Goal: Transaction & Acquisition: Purchase product/service

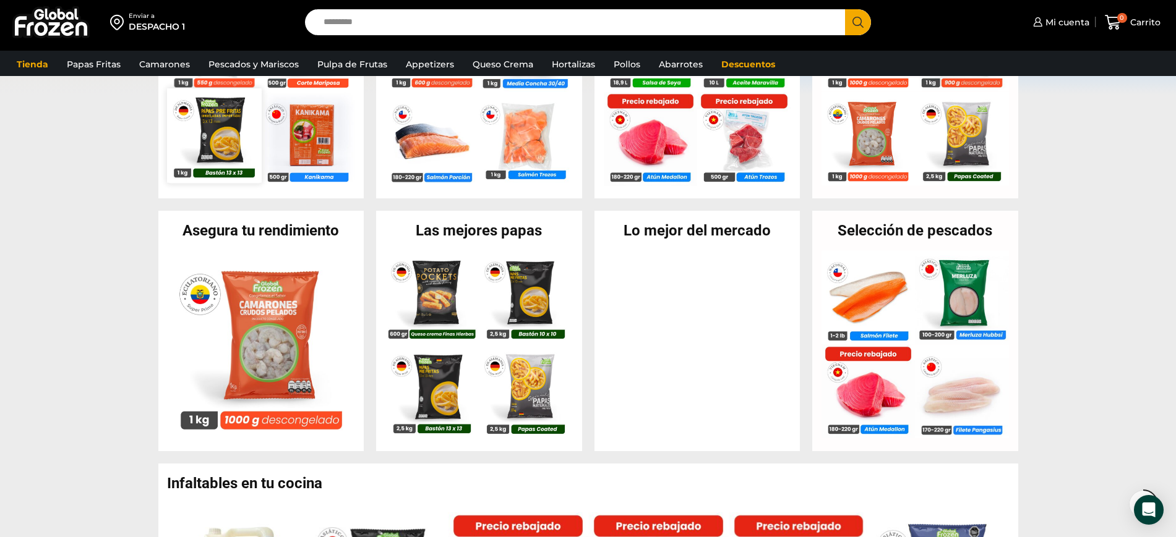
scroll to position [384, 0]
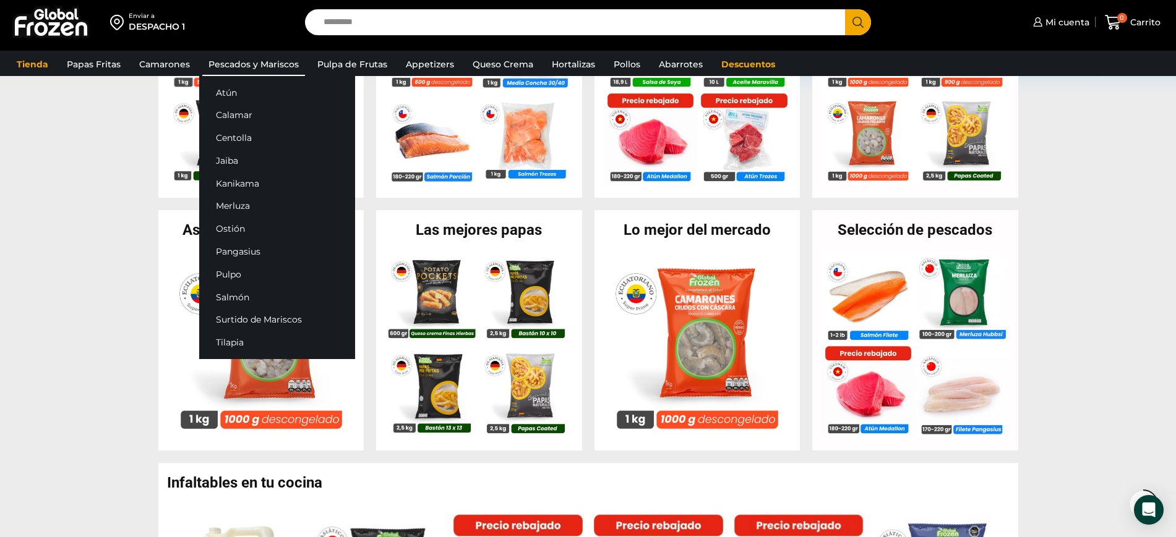
click at [225, 63] on link "Pescados y Mariscos" at bounding box center [253, 65] width 103 height 24
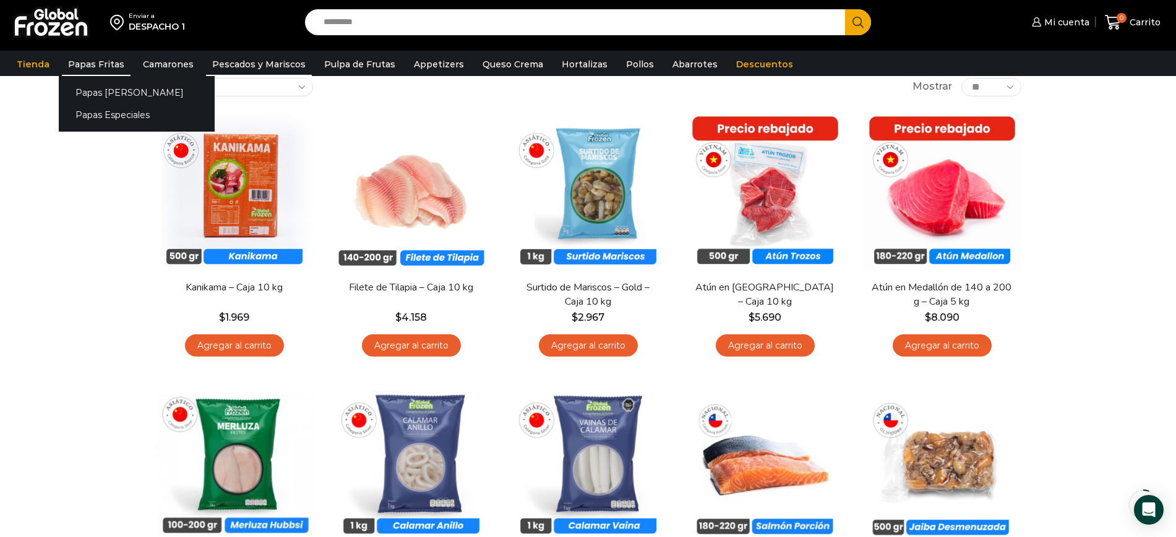
scroll to position [77, 0]
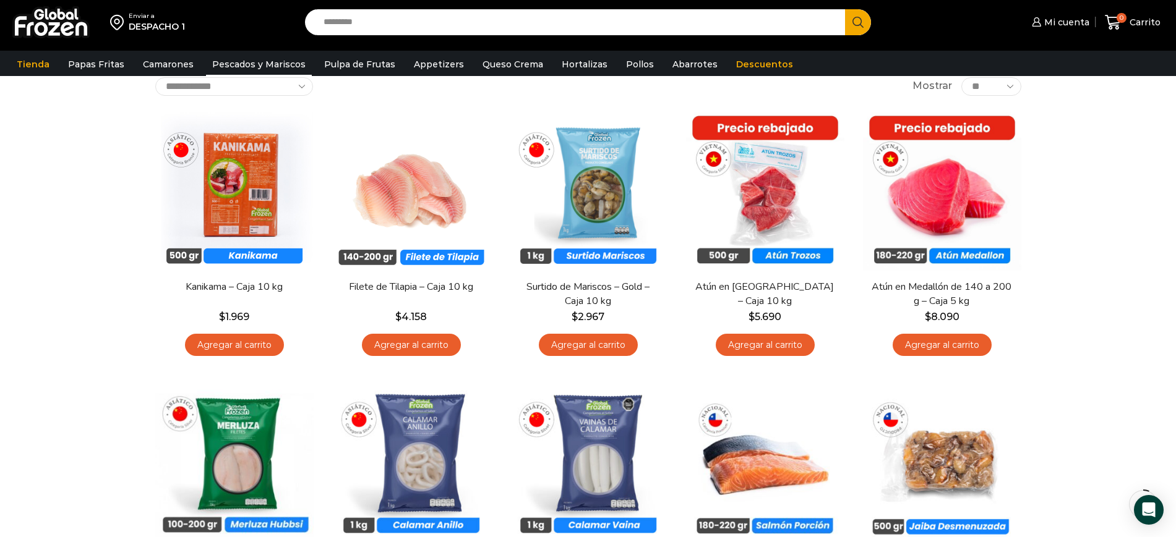
drag, startPoint x: 386, startPoint y: 27, endPoint x: 384, endPoint y: 11, distance: 16.2
click at [384, 11] on input "Search input" at bounding box center [578, 22] width 522 height 26
click at [845, 9] on button "Search" at bounding box center [858, 22] width 26 height 26
type input "*******"
click at [845, 9] on button "Search" at bounding box center [858, 22] width 26 height 26
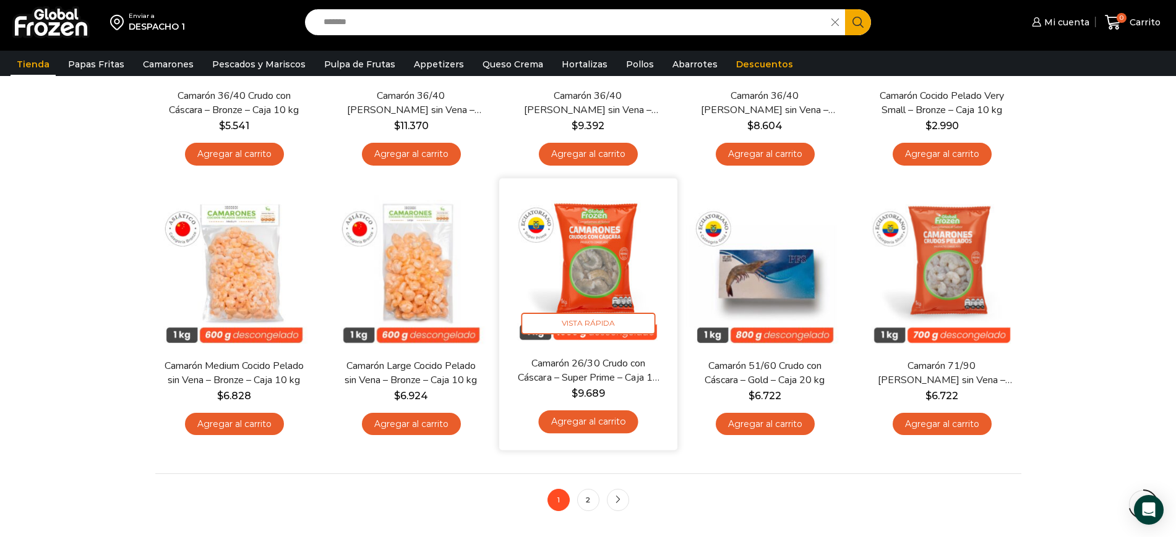
scroll to position [849, 0]
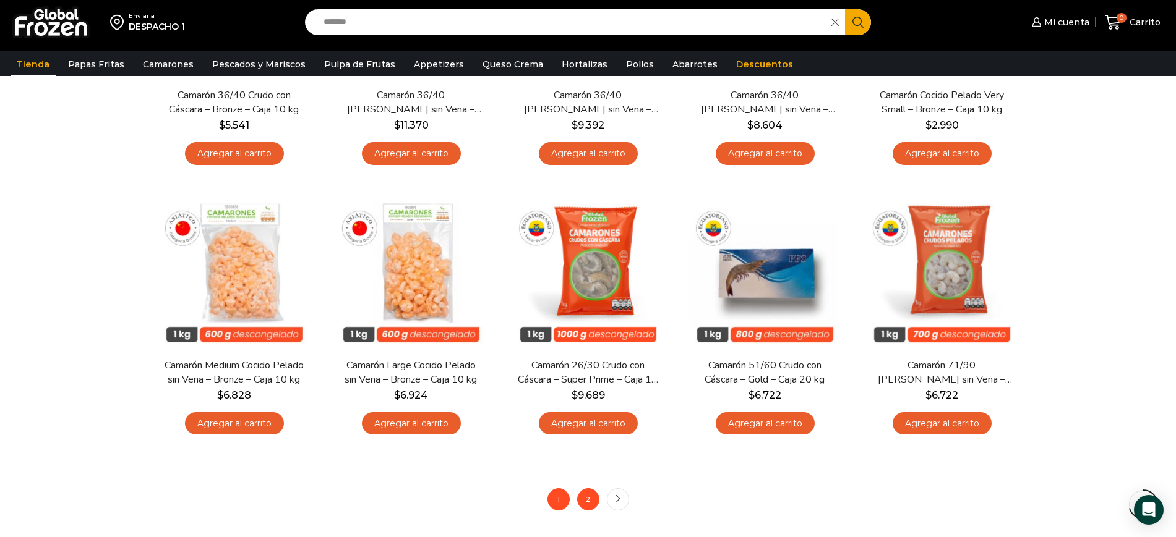
click at [584, 498] on link "2" at bounding box center [588, 500] width 22 height 22
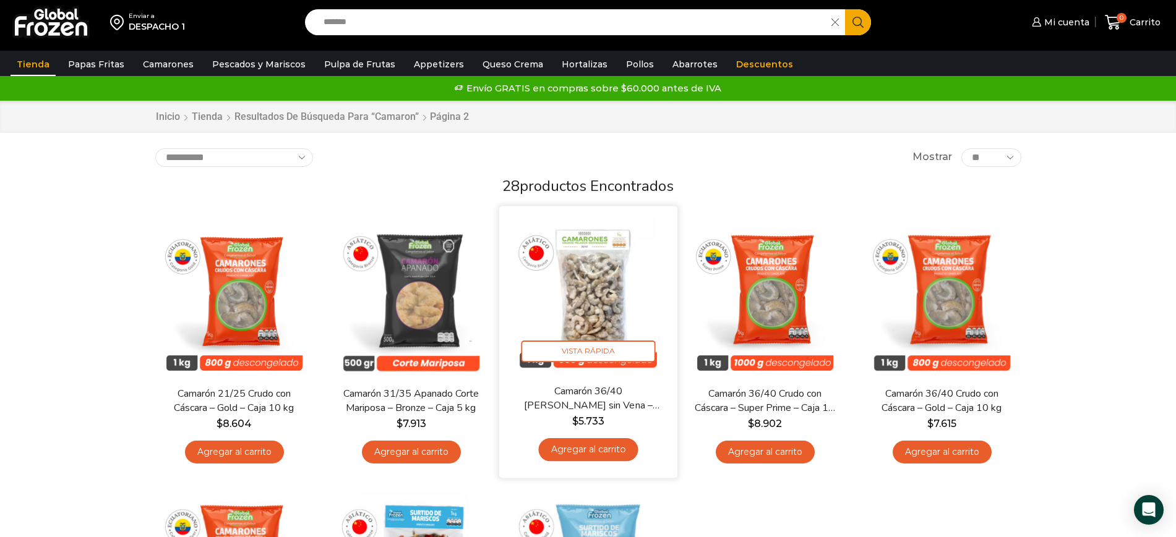
click at [589, 453] on link "Agregar al carrito" at bounding box center [588, 450] width 100 height 23
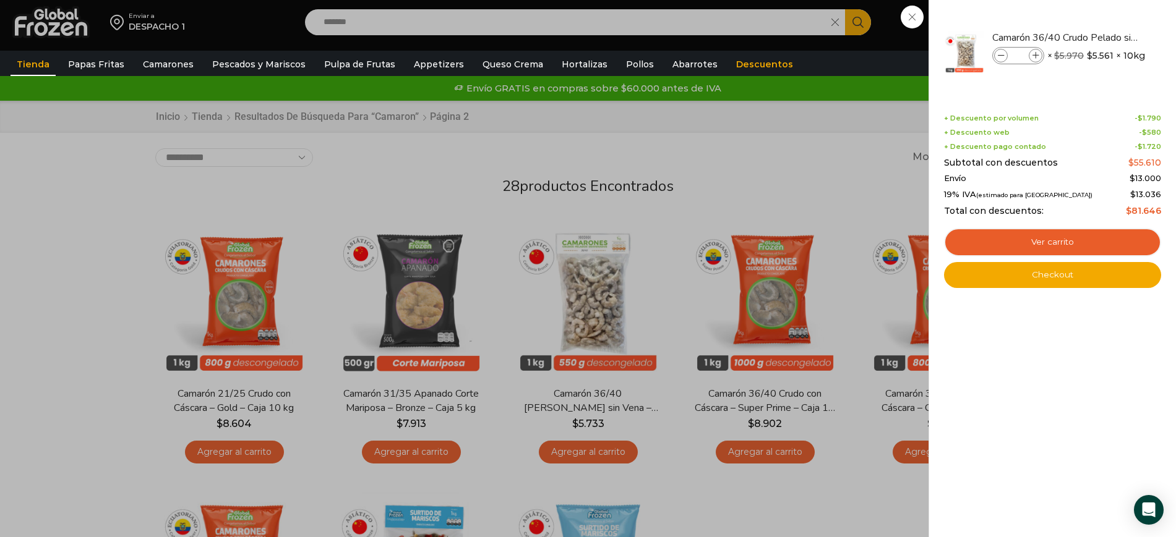
click at [1102, 27] on div "1 Carrito 1 1 Shopping Cart *" at bounding box center [1133, 22] width 62 height 29
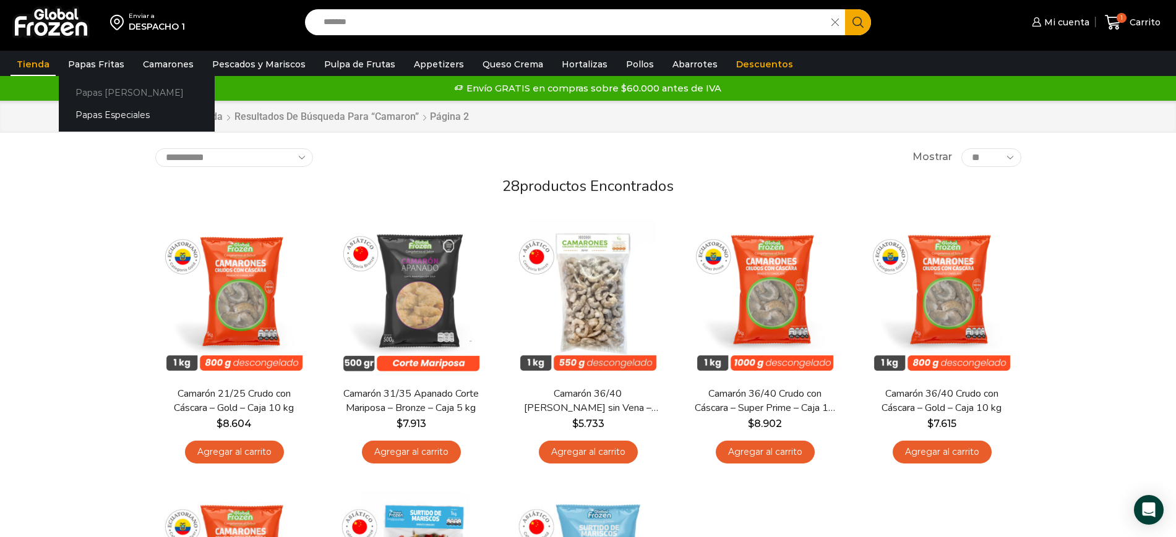
click at [108, 91] on link "Papas [PERSON_NAME]" at bounding box center [137, 92] width 156 height 23
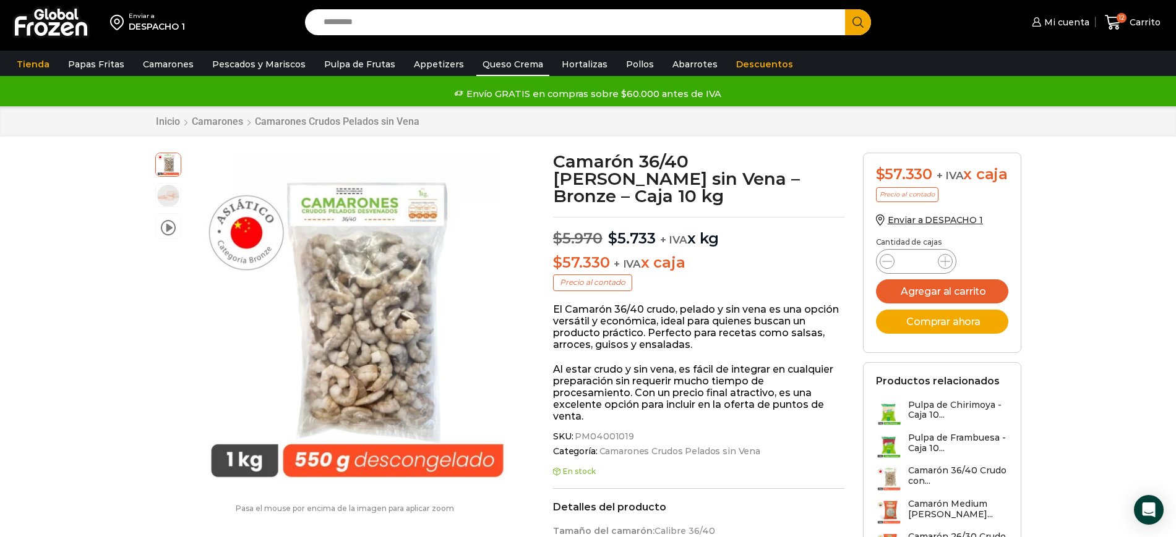
click at [495, 66] on link "Queso Crema" at bounding box center [512, 65] width 73 height 24
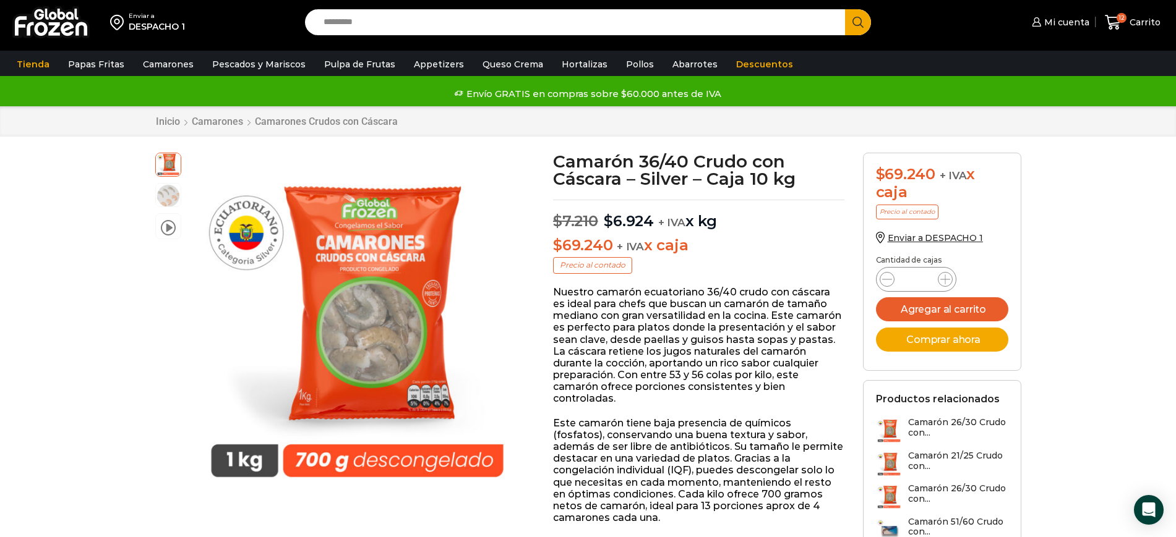
scroll to position [1, 0]
drag, startPoint x: 902, startPoint y: 309, endPoint x: 910, endPoint y: 263, distance: 46.5
click at [902, 309] on button "Agregar al carrito" at bounding box center [942, 310] width 132 height 24
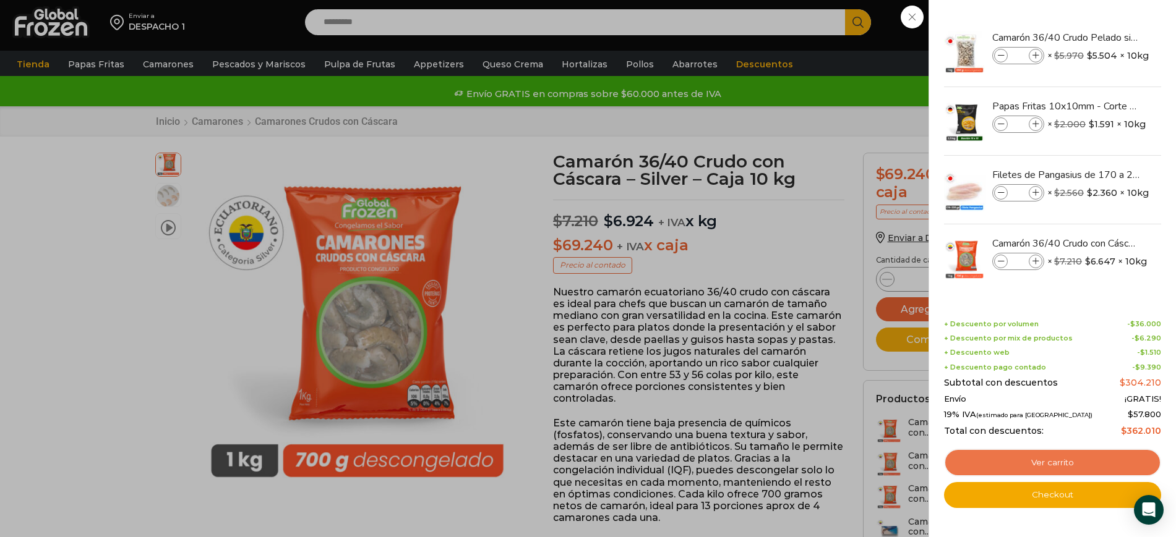
click at [1030, 456] on link "Ver carrito" at bounding box center [1052, 463] width 217 height 28
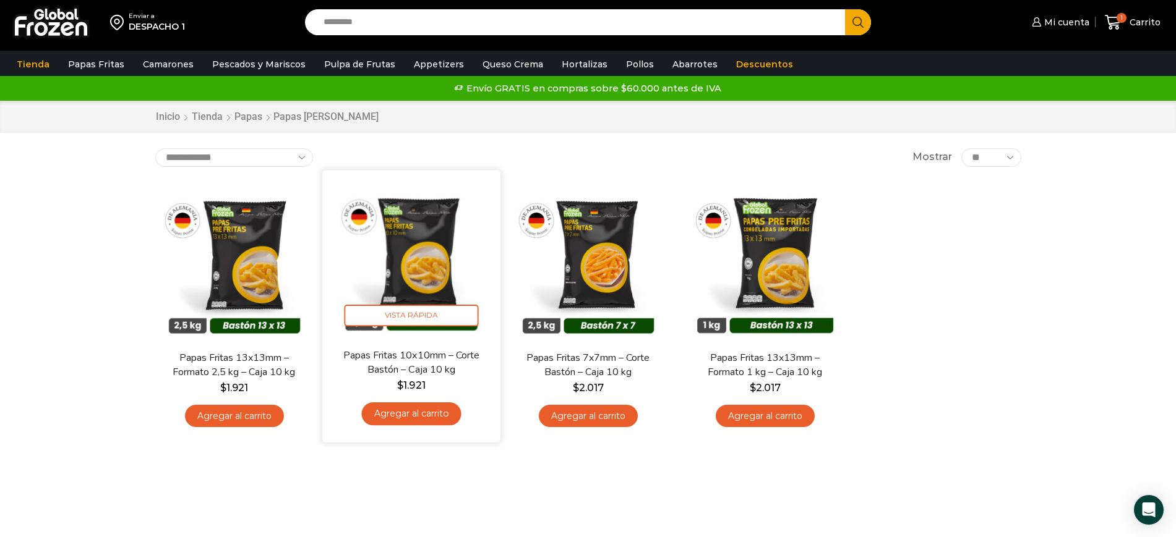
click at [423, 416] on link "Agregar al carrito" at bounding box center [411, 414] width 100 height 23
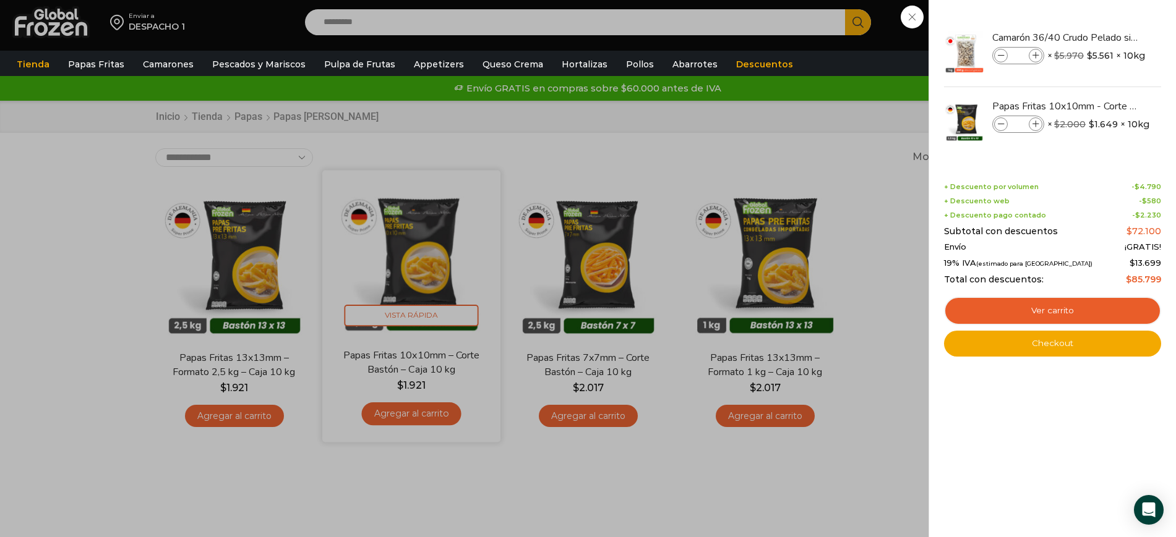
click at [1102, 37] on div "2 Carrito 2 2 Shopping Cart *" at bounding box center [1133, 22] width 62 height 29
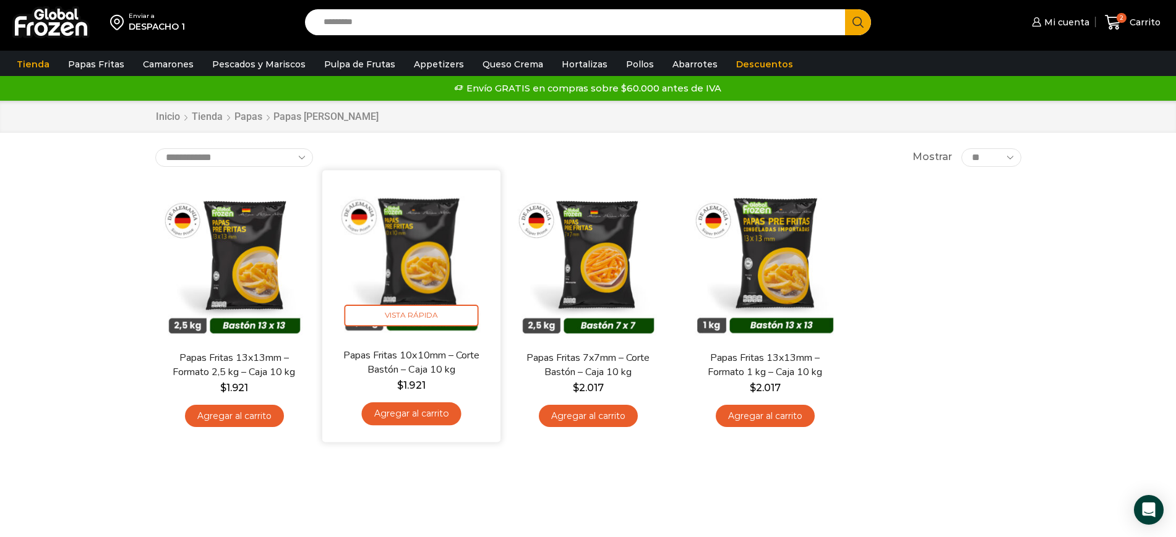
click at [428, 255] on img at bounding box center [412, 259] width 160 height 160
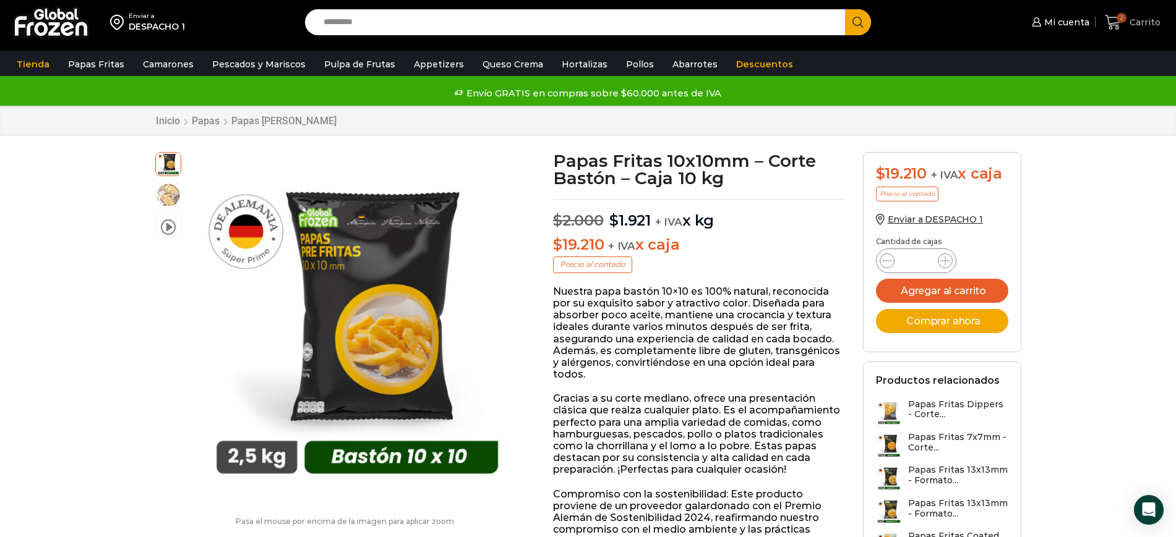
click at [1123, 20] on span "2" at bounding box center [1121, 18] width 10 height 10
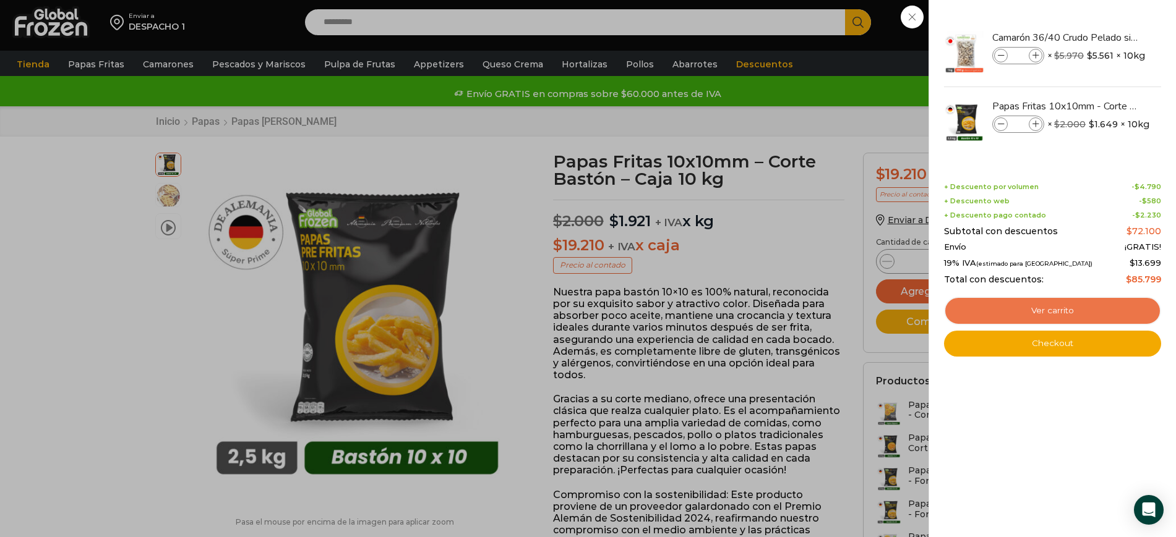
click at [1048, 299] on link "Ver carrito" at bounding box center [1052, 311] width 217 height 28
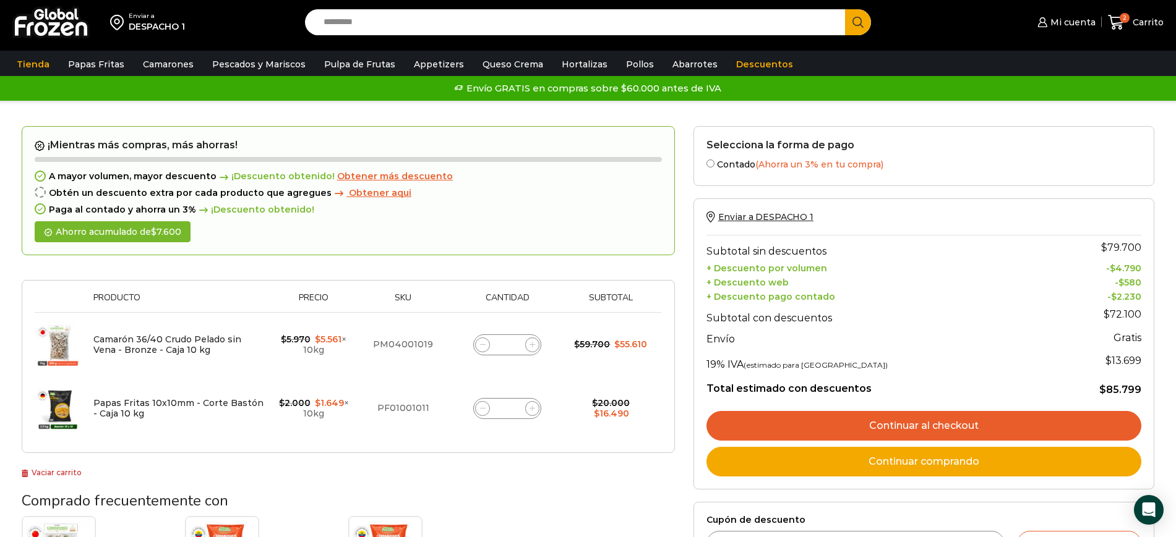
click at [422, 181] on span "Obtener más descuento" at bounding box center [395, 176] width 116 height 11
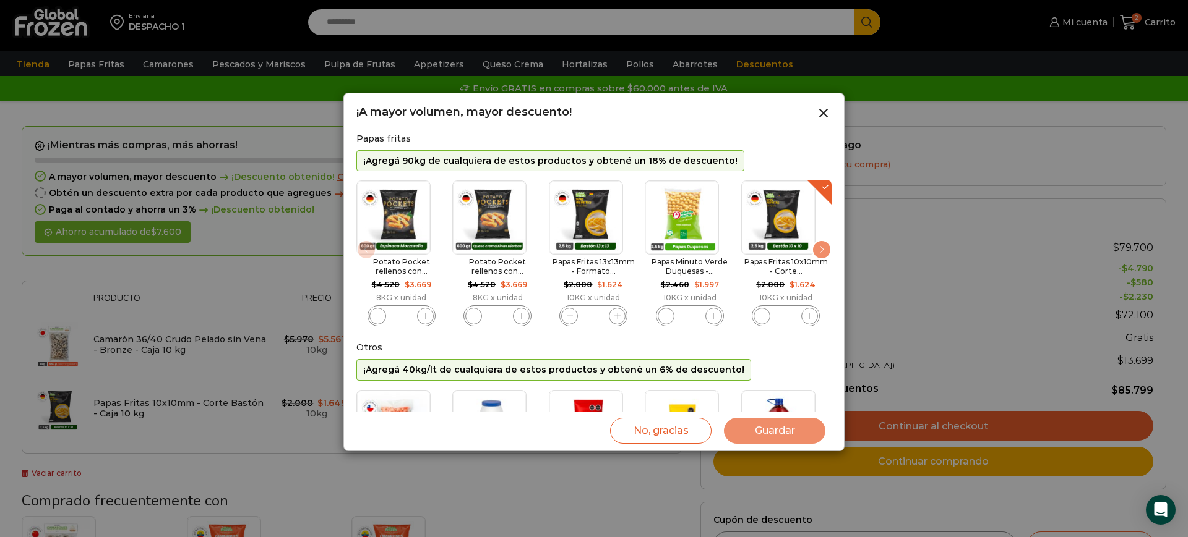
click at [808, 313] on icon "5 / 11" at bounding box center [809, 316] width 7 height 7
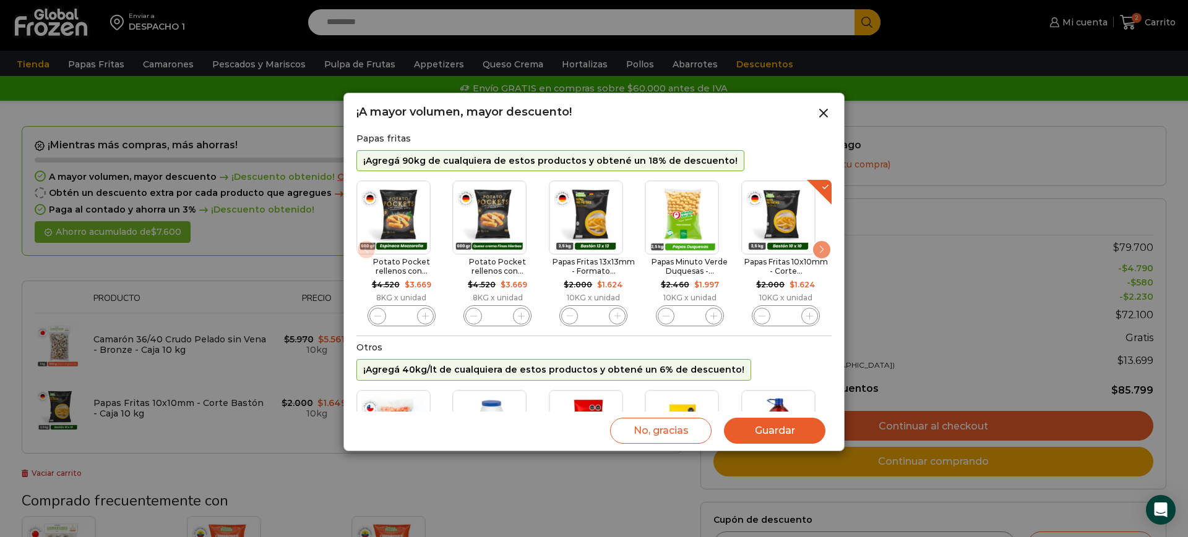
click at [808, 313] on icon "5 / 11" at bounding box center [809, 316] width 7 height 7
click at [810, 313] on icon "5 / 11" at bounding box center [809, 316] width 7 height 7
type input "*"
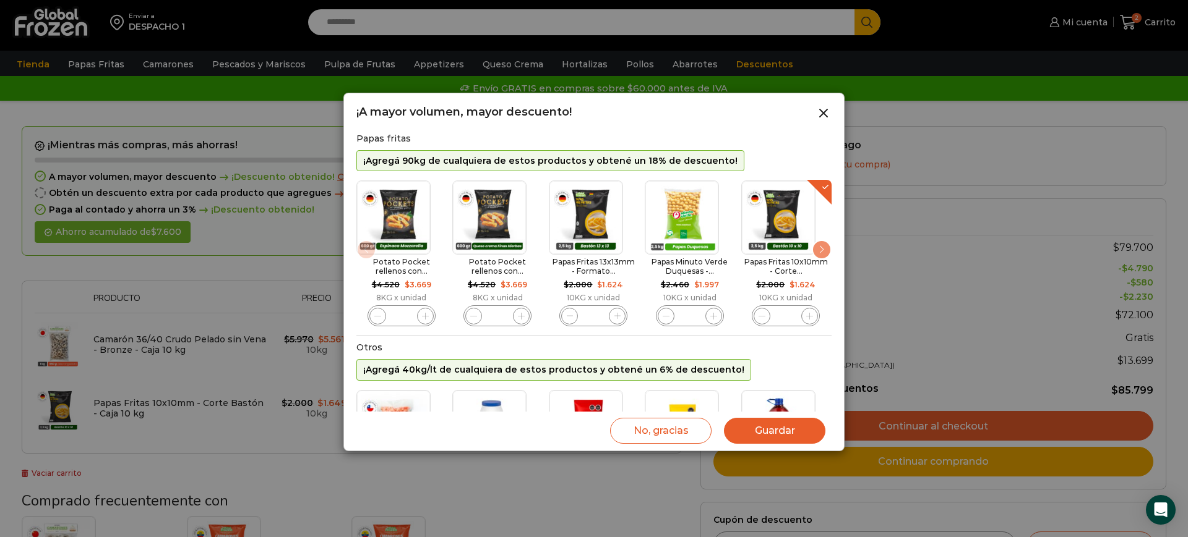
click at [773, 425] on button "Guardar" at bounding box center [774, 431] width 101 height 26
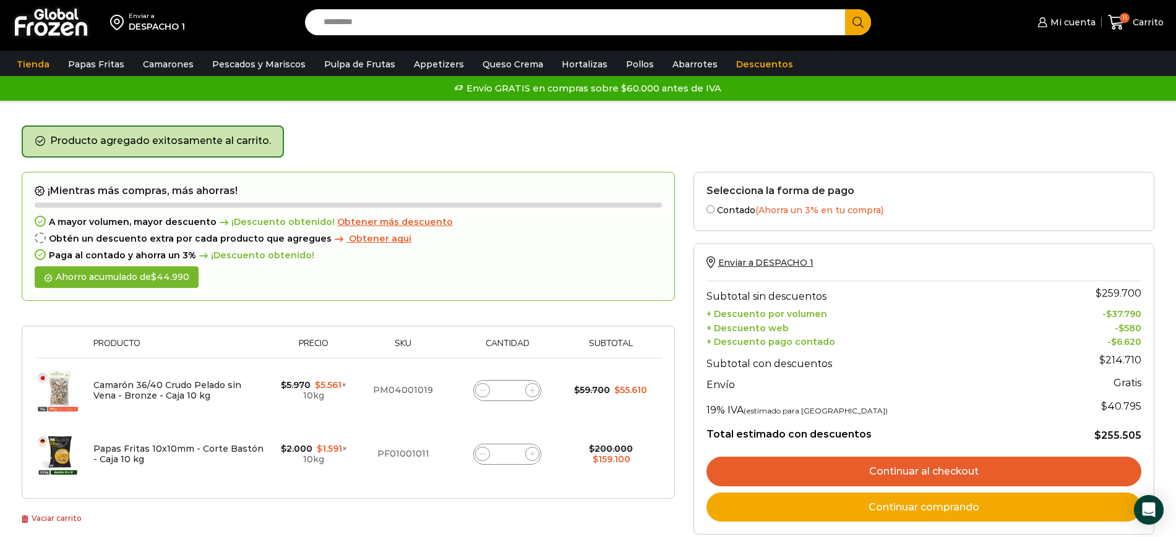
click at [597, 137] on div "Producto agregado exitosamente al carrito." at bounding box center [588, 149] width 1132 height 46
click at [354, 131] on div "Producto agregado exitosamente al carrito." at bounding box center [588, 149] width 1132 height 46
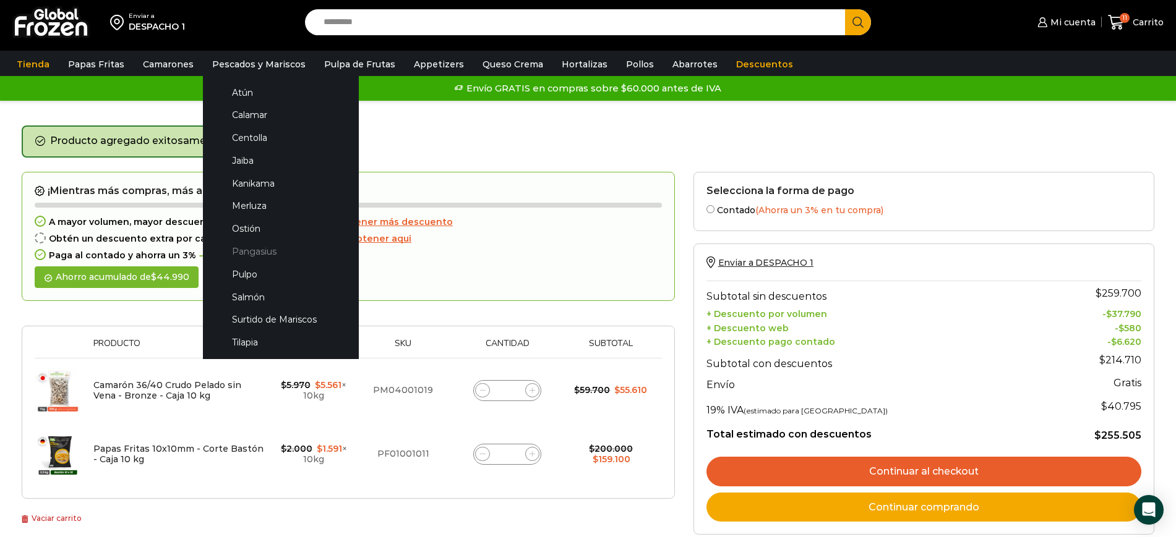
click at [257, 250] on link "Pangasius" at bounding box center [280, 252] width 131 height 23
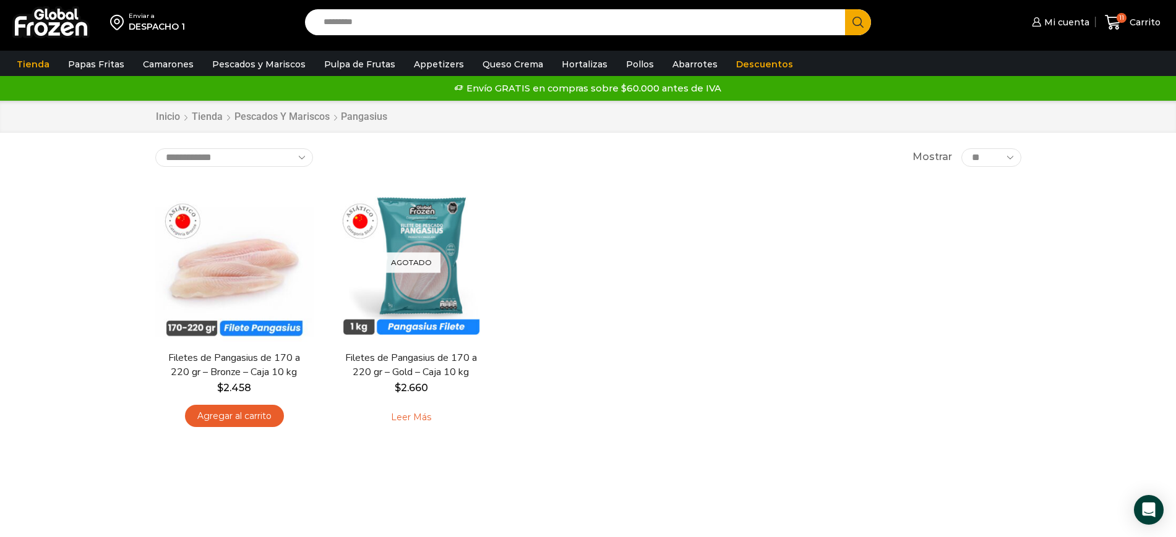
drag, startPoint x: 808, startPoint y: 317, endPoint x: 798, endPoint y: 323, distance: 11.4
click at [808, 317] on div "En stock Vista Rápida Filetes de Pangasius de 170 a 220 gr – Bronze – Caja 10 k…" at bounding box center [588, 310] width 884 height 273
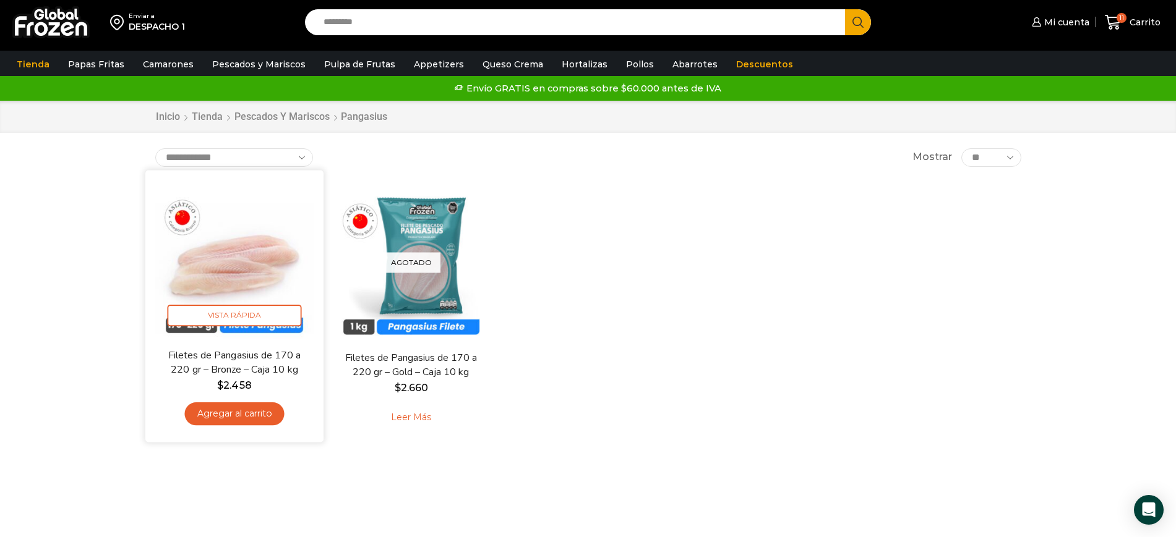
click at [270, 411] on link "Agregar al carrito" at bounding box center [234, 414] width 100 height 23
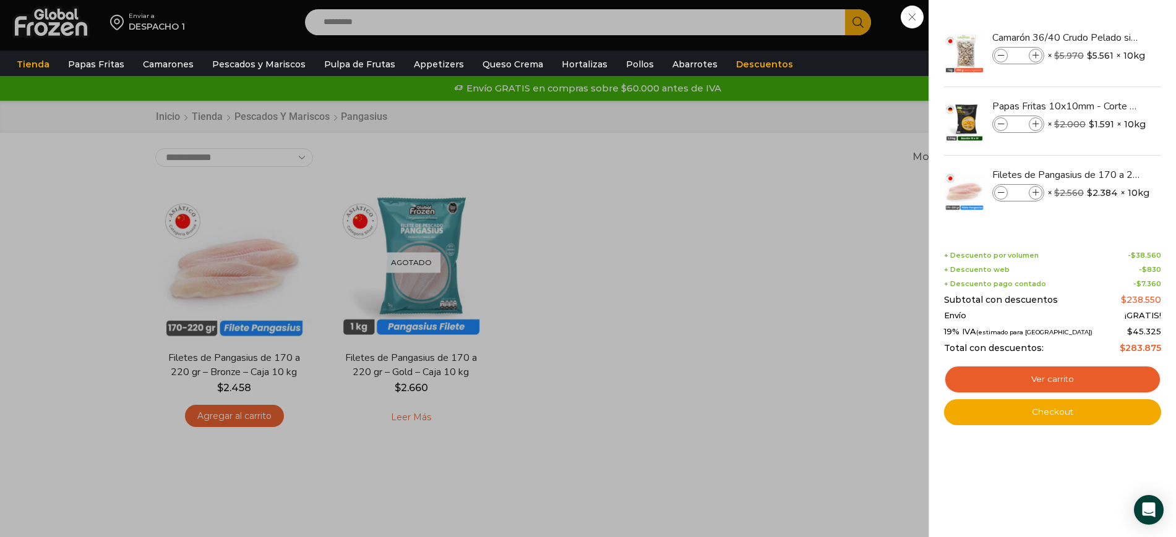
click at [1102, 37] on div "12 Carrito 12 12 Shopping Cart *" at bounding box center [1133, 22] width 62 height 29
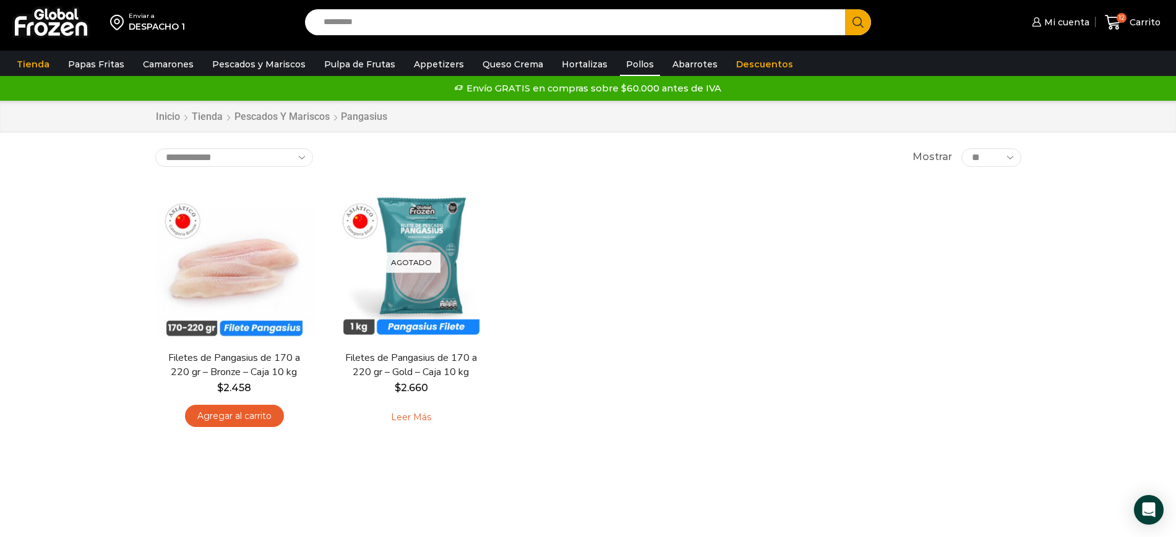
click at [622, 64] on link "Pollos" at bounding box center [640, 65] width 40 height 24
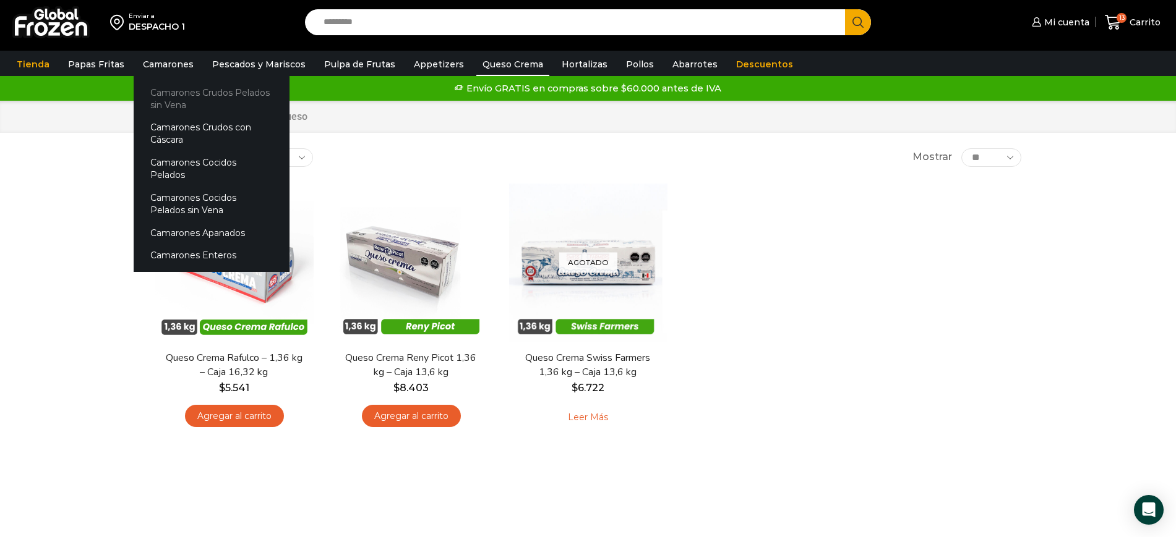
click at [176, 93] on link "Camarones Crudos Pelados sin Vena" at bounding box center [212, 98] width 156 height 35
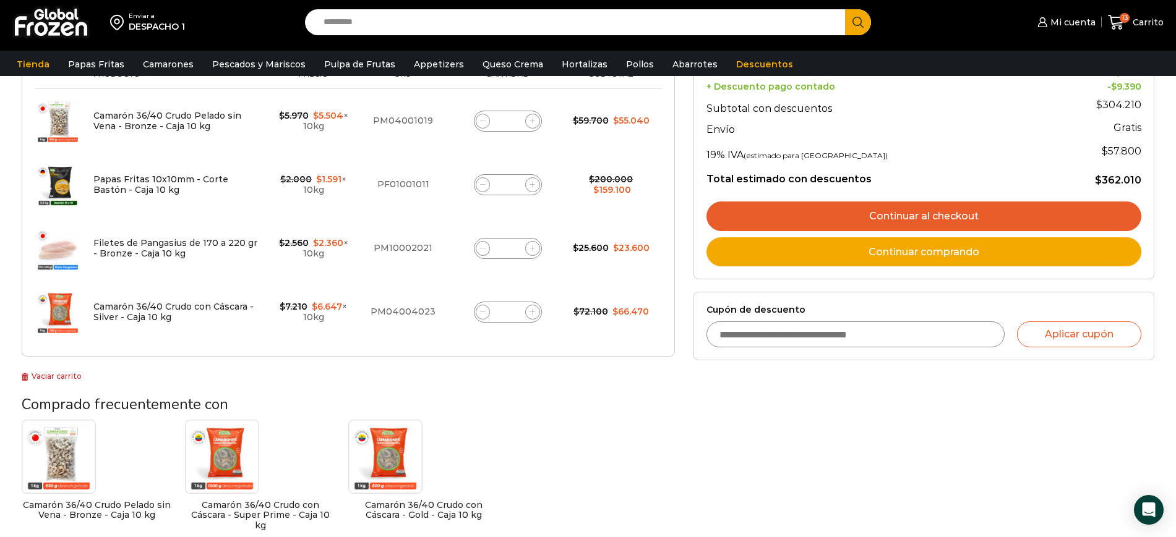
scroll to position [231, 0]
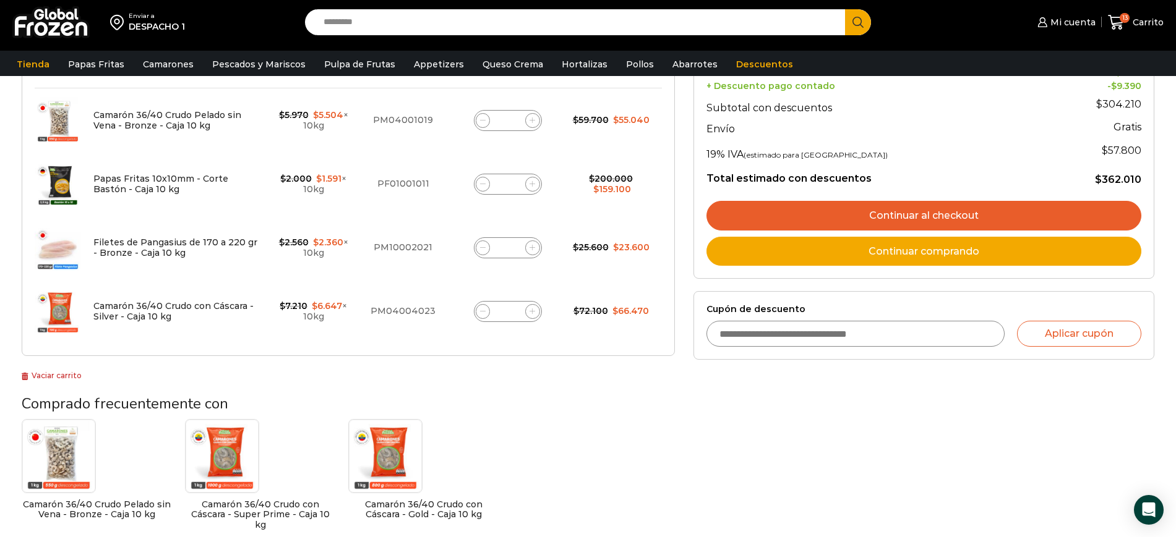
click at [479, 315] on span at bounding box center [483, 311] width 15 height 15
type input "*"
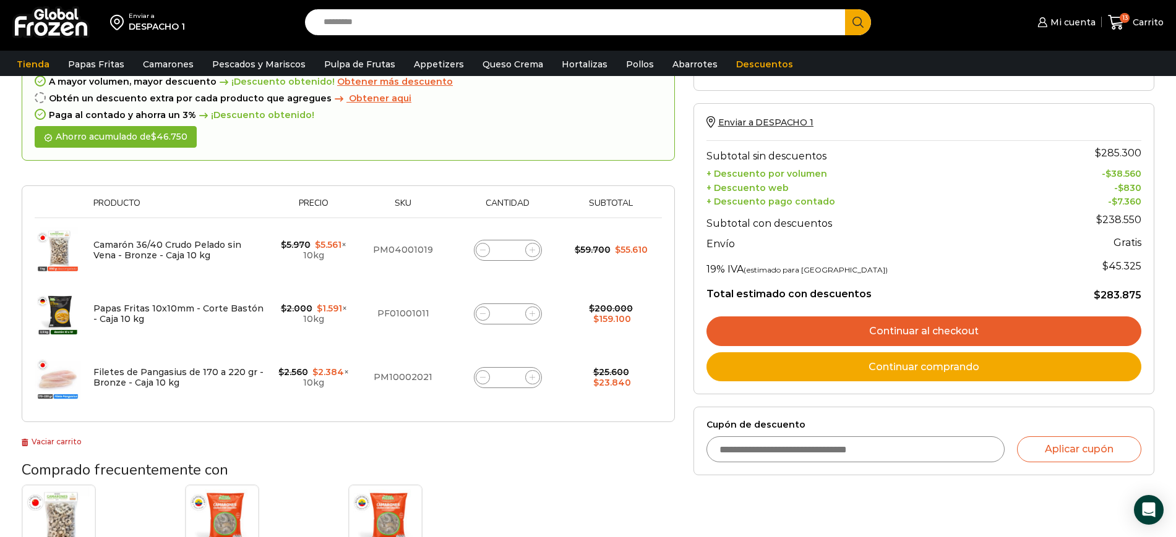
scroll to position [147, 0]
click at [604, 468] on h3 "Comprado frecuentemente con" at bounding box center [348, 470] width 653 height 18
click at [479, 252] on span at bounding box center [483, 249] width 15 height 15
type input "*"
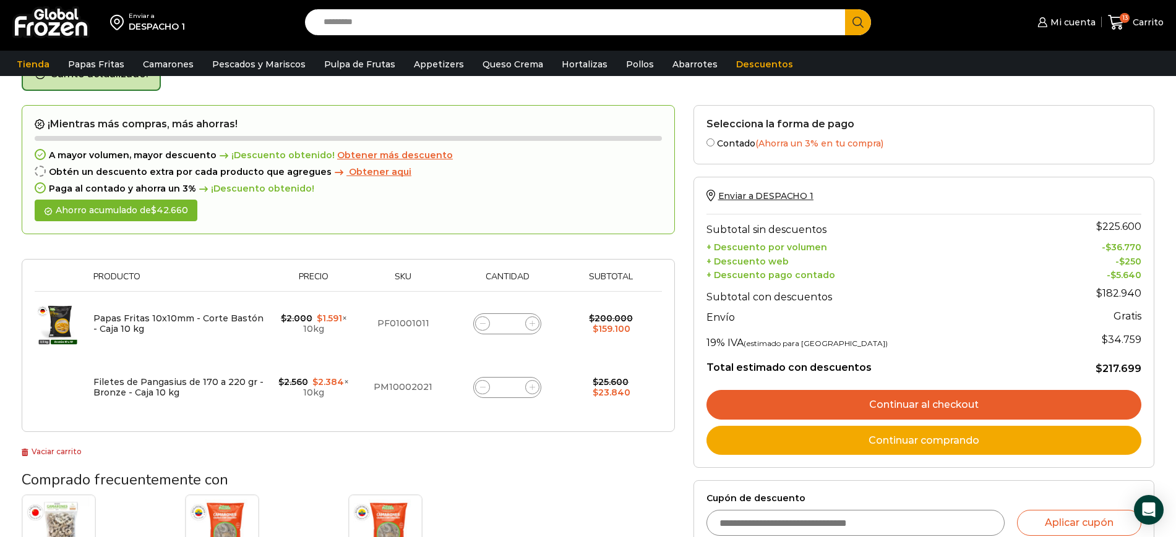
scroll to position [70, 0]
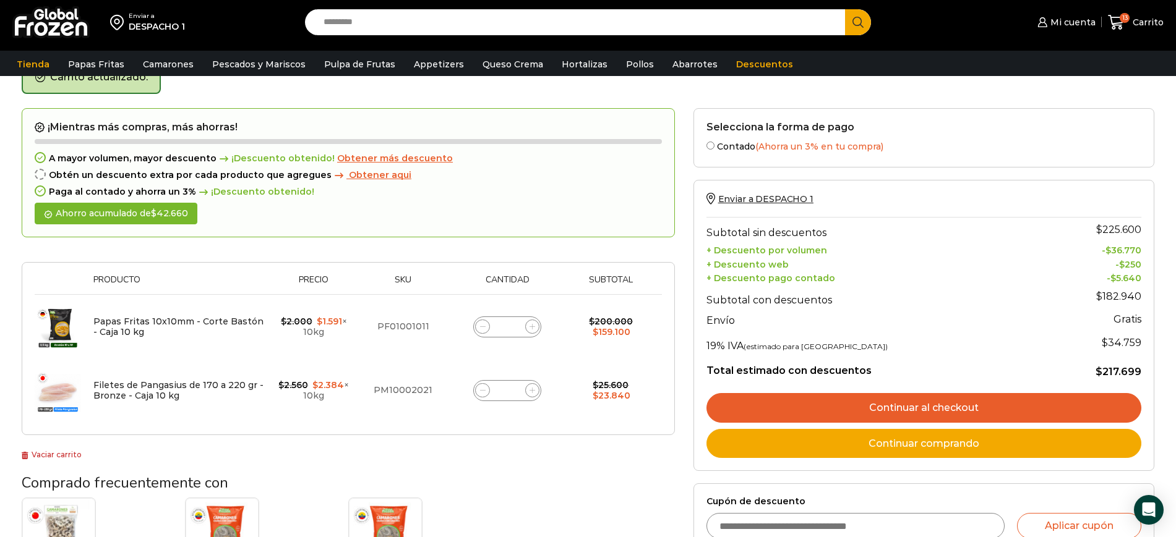
drag, startPoint x: 610, startPoint y: 480, endPoint x: 604, endPoint y: 474, distance: 8.7
click at [610, 480] on h3 "Comprado frecuentemente con" at bounding box center [348, 483] width 653 height 18
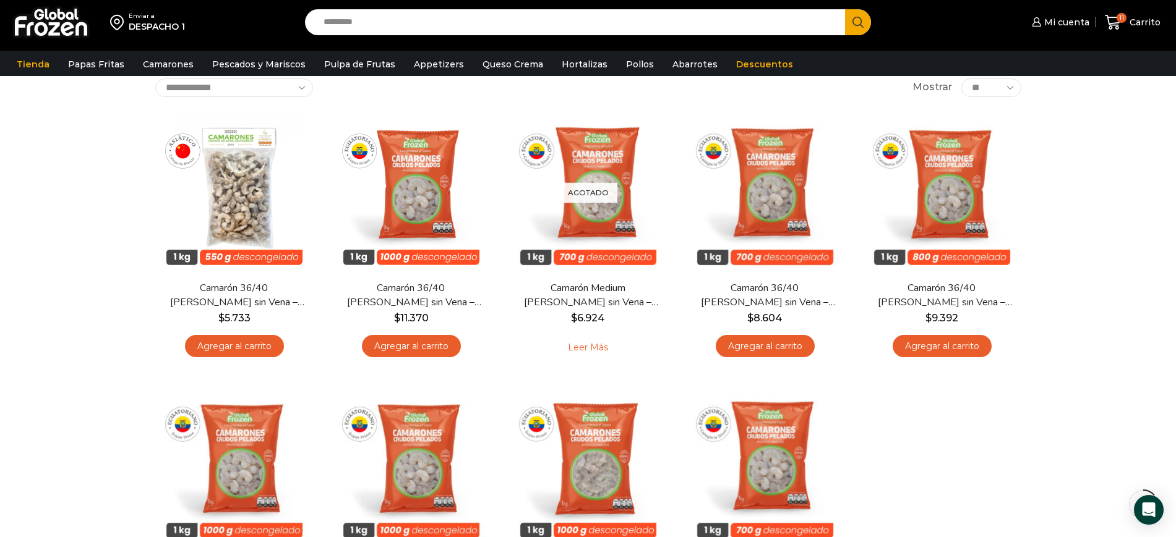
scroll to position [77, 0]
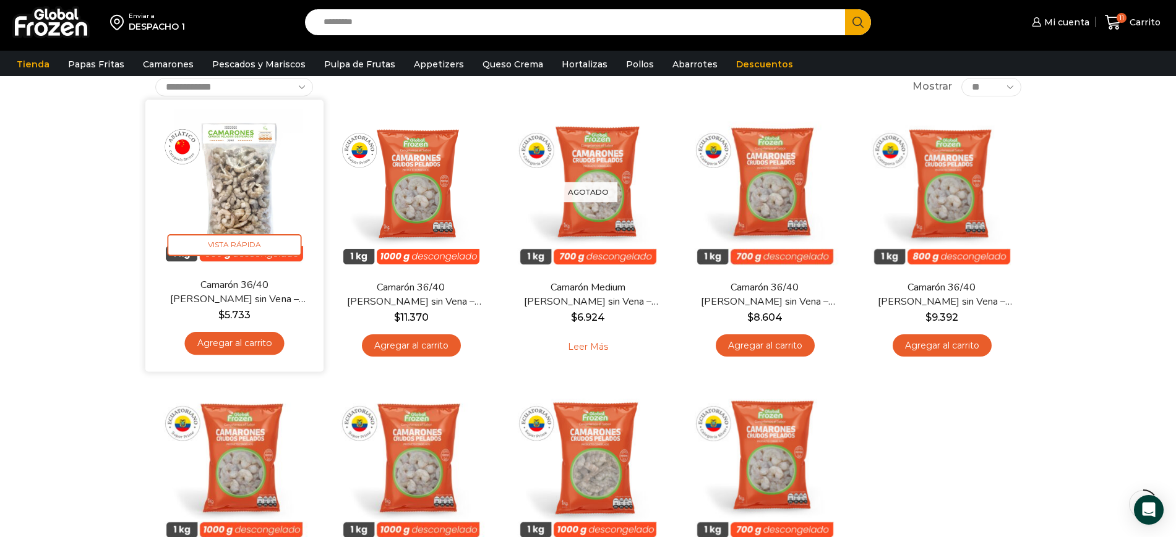
drag, startPoint x: 241, startPoint y: 171, endPoint x: 270, endPoint y: 187, distance: 33.5
click at [241, 171] on img at bounding box center [235, 189] width 160 height 160
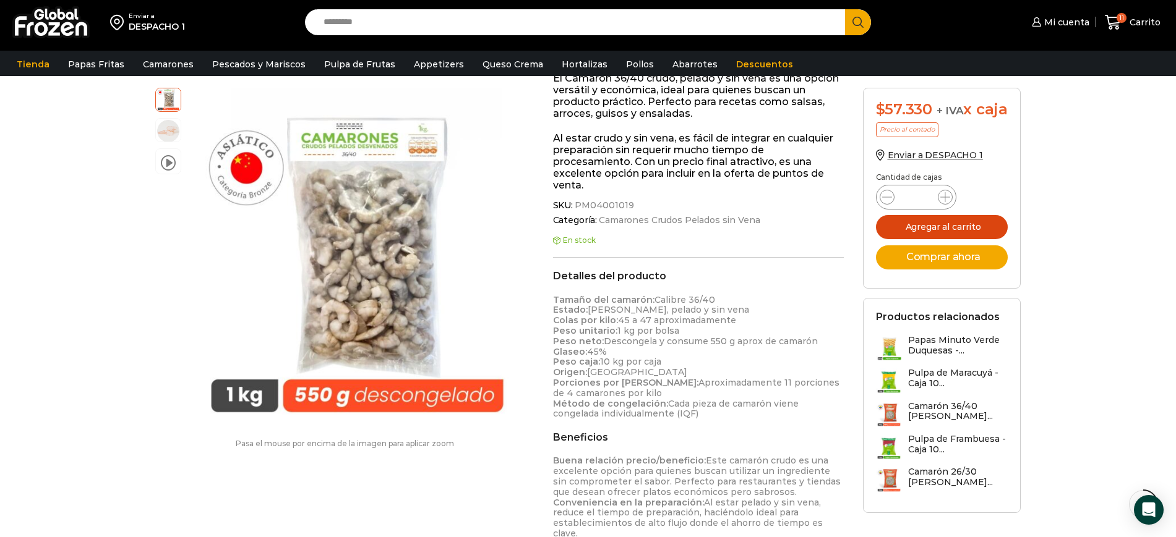
scroll to position [233, 0]
click at [932, 239] on button "Agregar al carrito" at bounding box center [942, 227] width 132 height 24
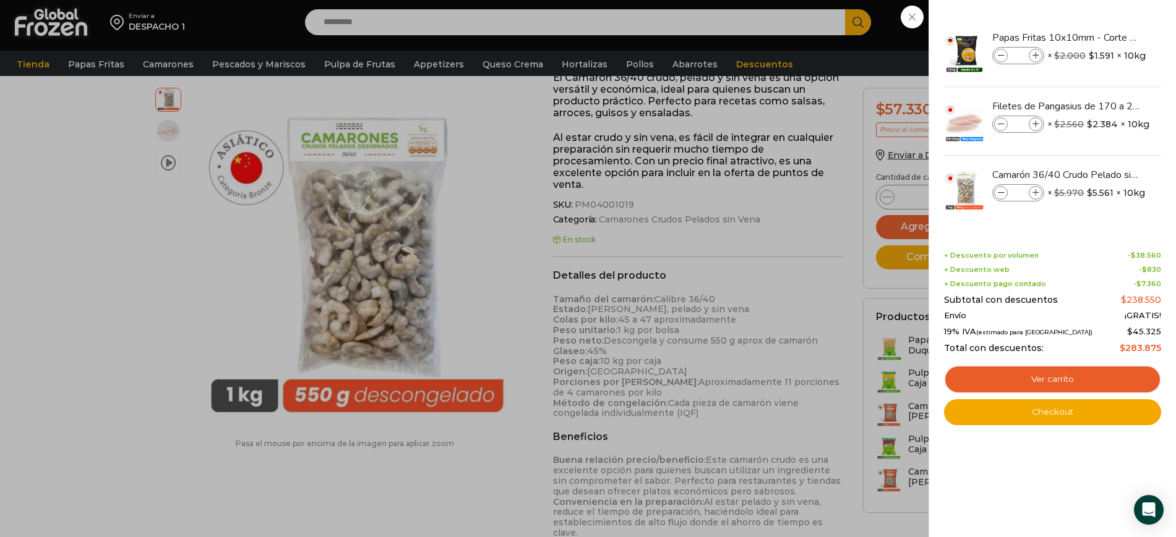
drag, startPoint x: 998, startPoint y: 382, endPoint x: 970, endPoint y: 335, distance: 54.6
click at [996, 382] on link "Ver carrito" at bounding box center [1052, 380] width 217 height 28
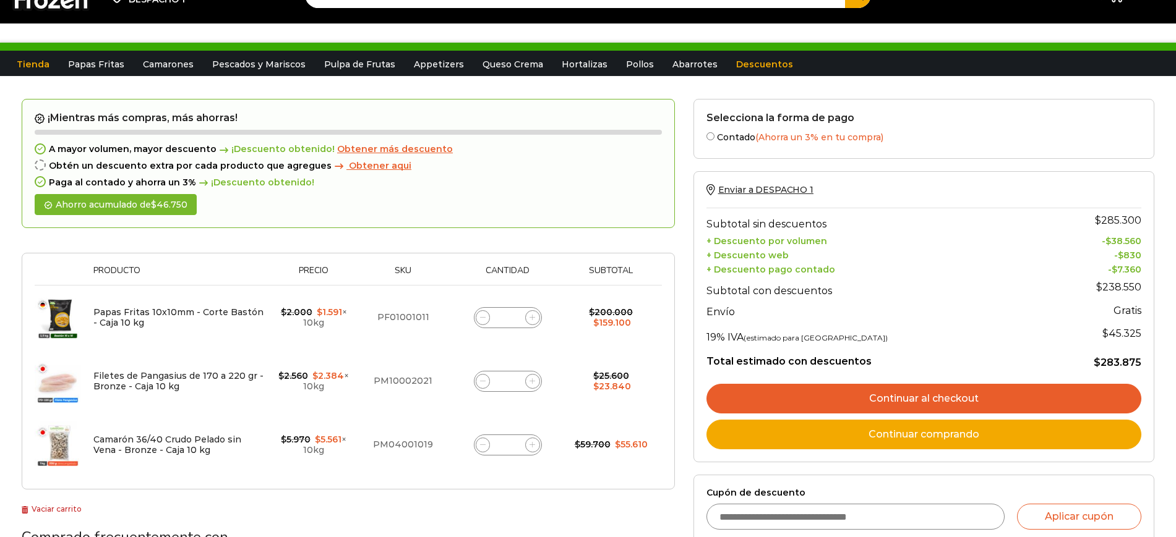
scroll to position [40, 0]
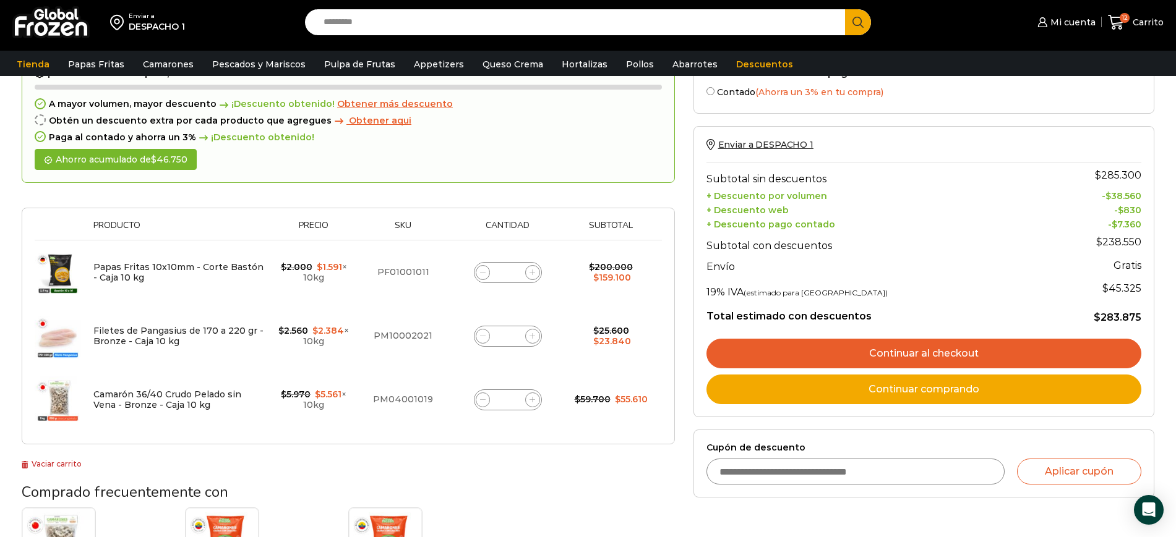
click at [532, 402] on span at bounding box center [532, 400] width 15 height 15
type input "*"
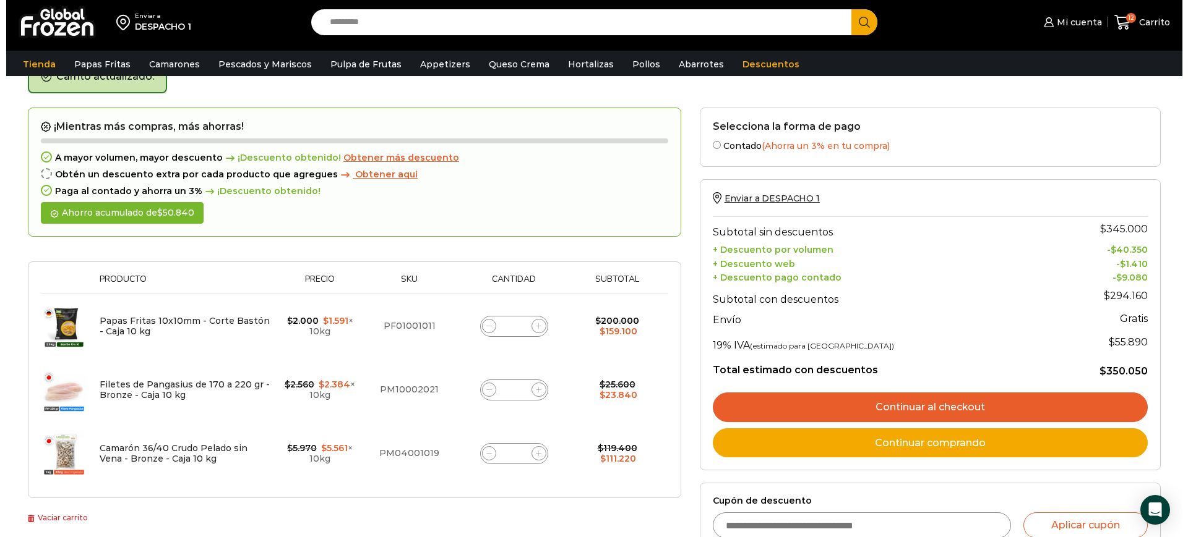
scroll to position [70, 0]
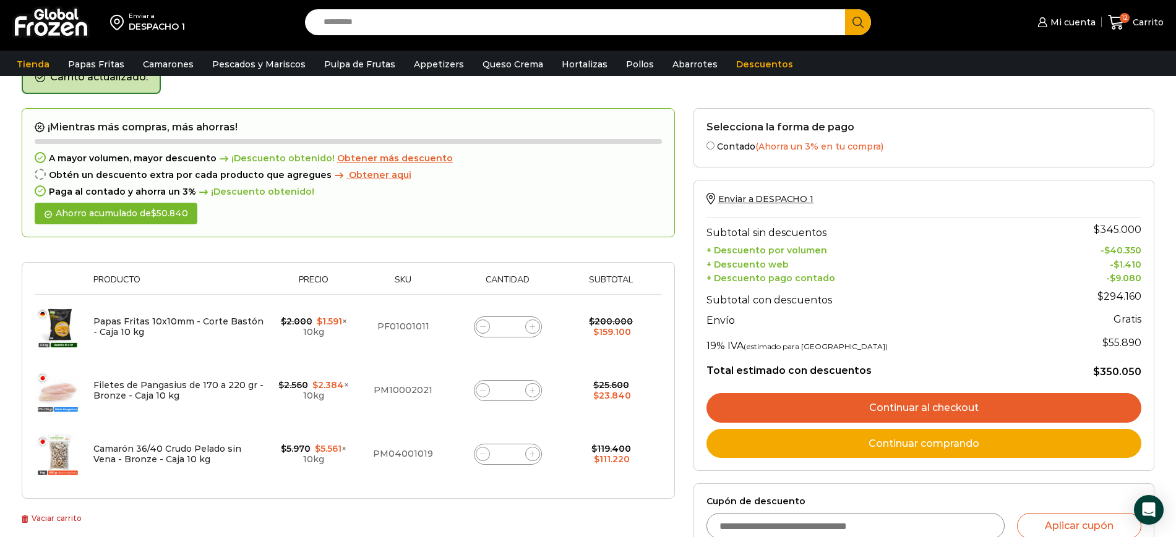
click at [533, 453] on icon at bounding box center [532, 455] width 6 height 6
type input "*"
click at [483, 458] on span at bounding box center [483, 454] width 15 height 15
type input "*"
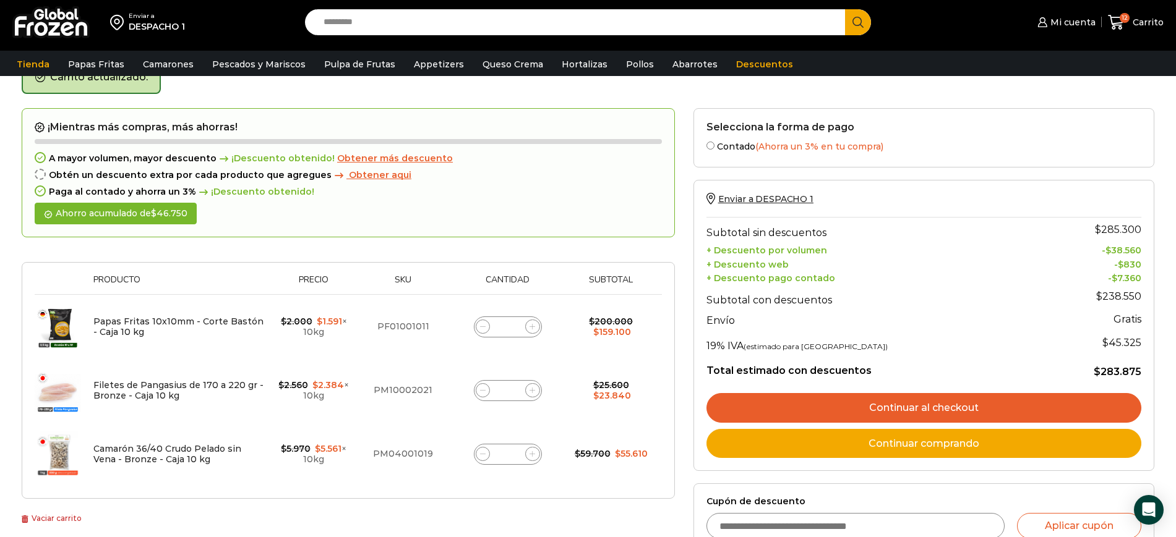
click at [352, 175] on span "Obtener aqui" at bounding box center [380, 174] width 62 height 11
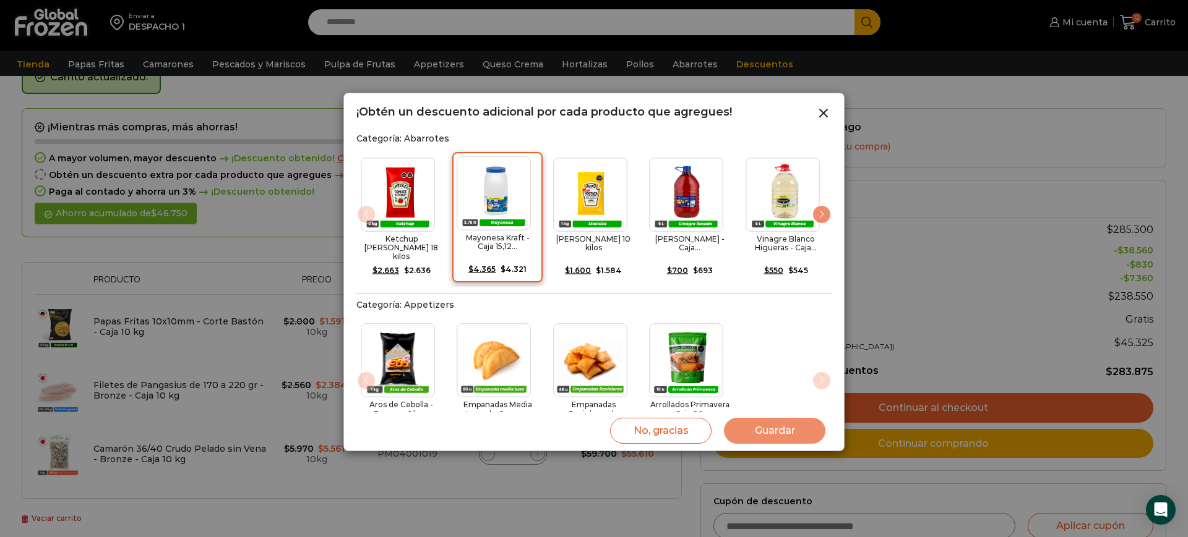
click at [490, 195] on img "2 / 15" at bounding box center [493, 193] width 73 height 73
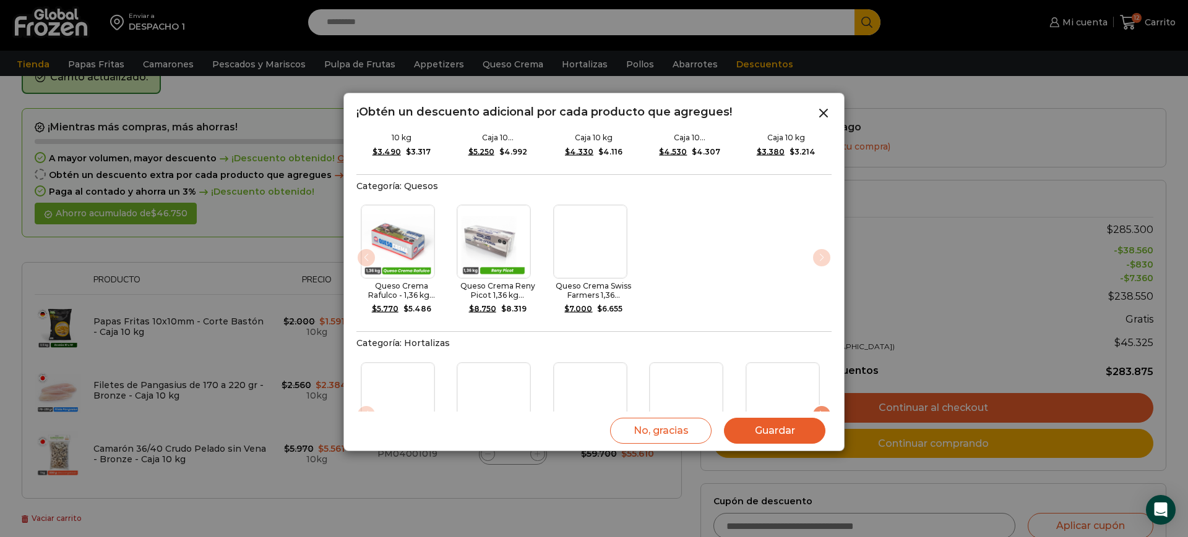
scroll to position [1137, 0]
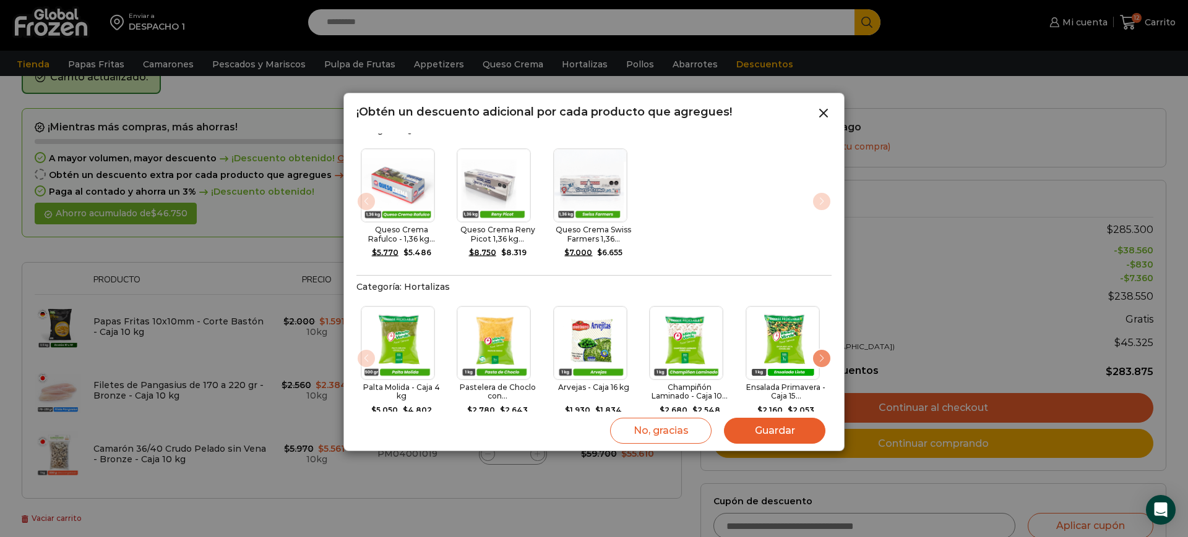
click at [789, 432] on button "Guardar" at bounding box center [774, 431] width 101 height 26
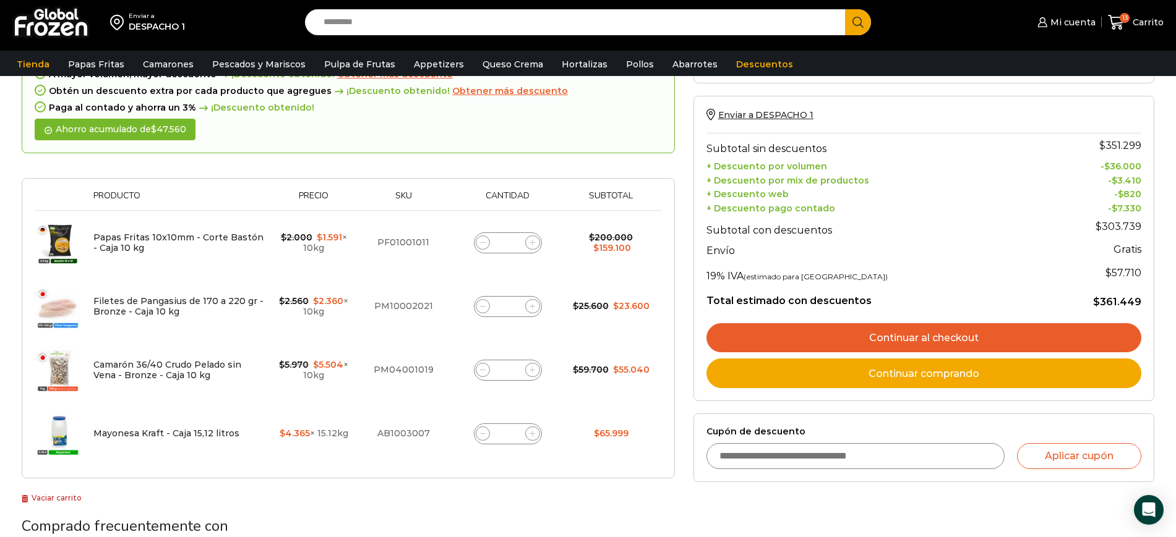
scroll to position [155, 0]
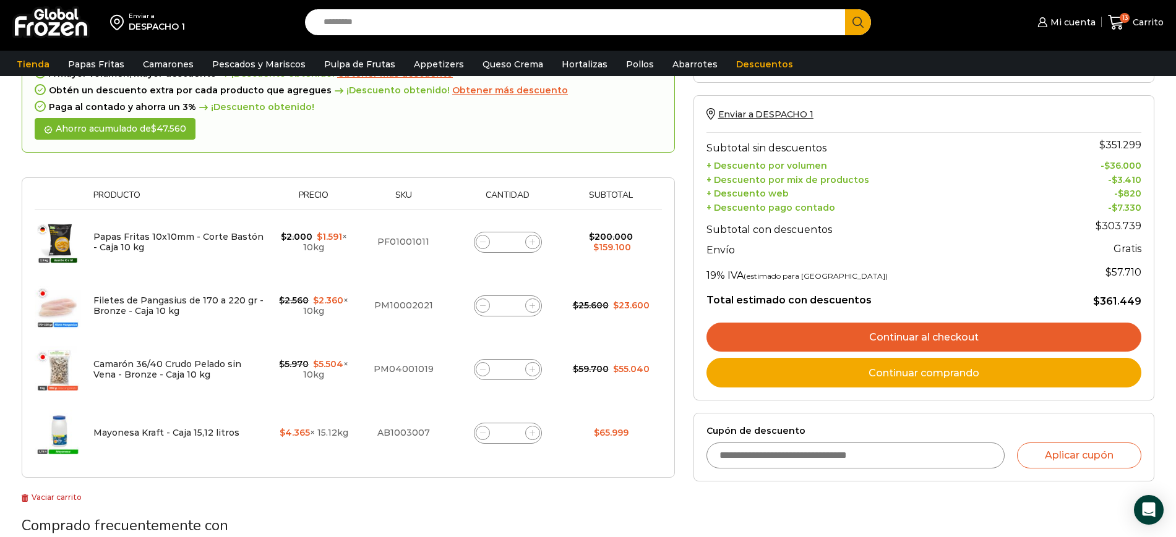
drag, startPoint x: 446, startPoint y: 498, endPoint x: 440, endPoint y: 481, distance: 18.2
click at [446, 498] on div "¡Mientras más compras, más ahorras! A mayor volumen, mayor descuento ¡Descuento…" at bounding box center [348, 264] width 653 height 481
click at [139, 435] on link "Mayonesa Kraft - Caja 15,12 litros" at bounding box center [166, 432] width 146 height 11
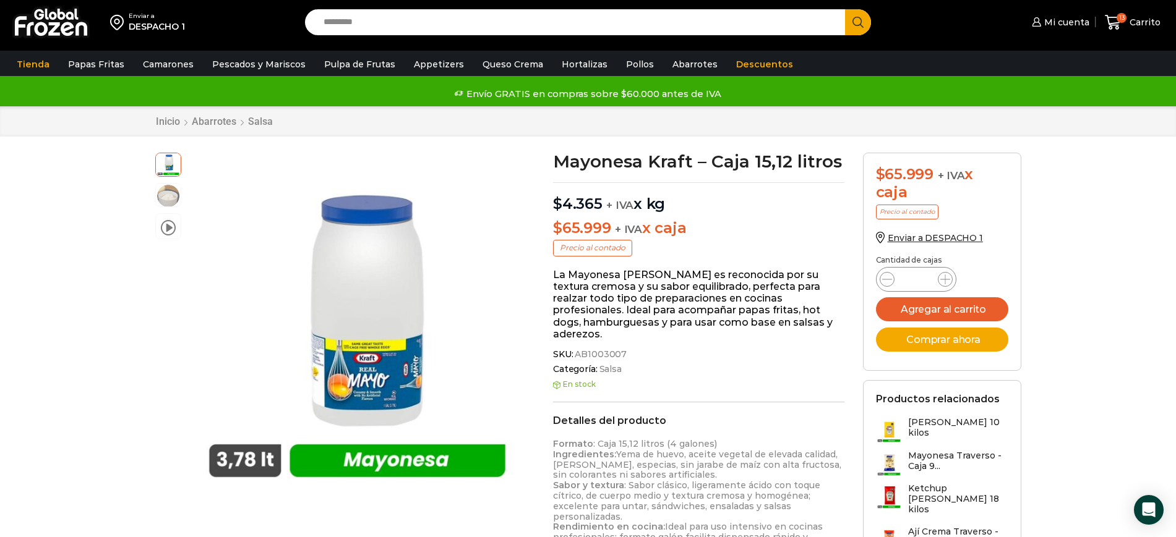
click at [554, 112] on div "Inicio Abarrotes [GEOGRAPHIC_DATA]" at bounding box center [588, 121] width 1176 height 30
click at [1129, 22] on span "Carrito" at bounding box center [1143, 22] width 34 height 12
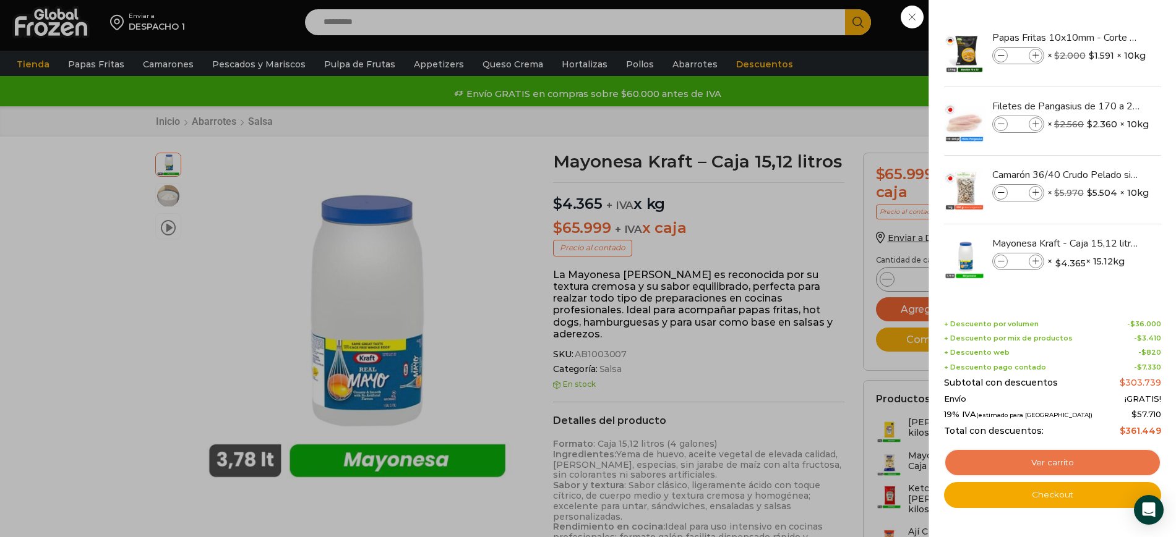
click at [1009, 450] on link "Ver carrito" at bounding box center [1052, 463] width 217 height 28
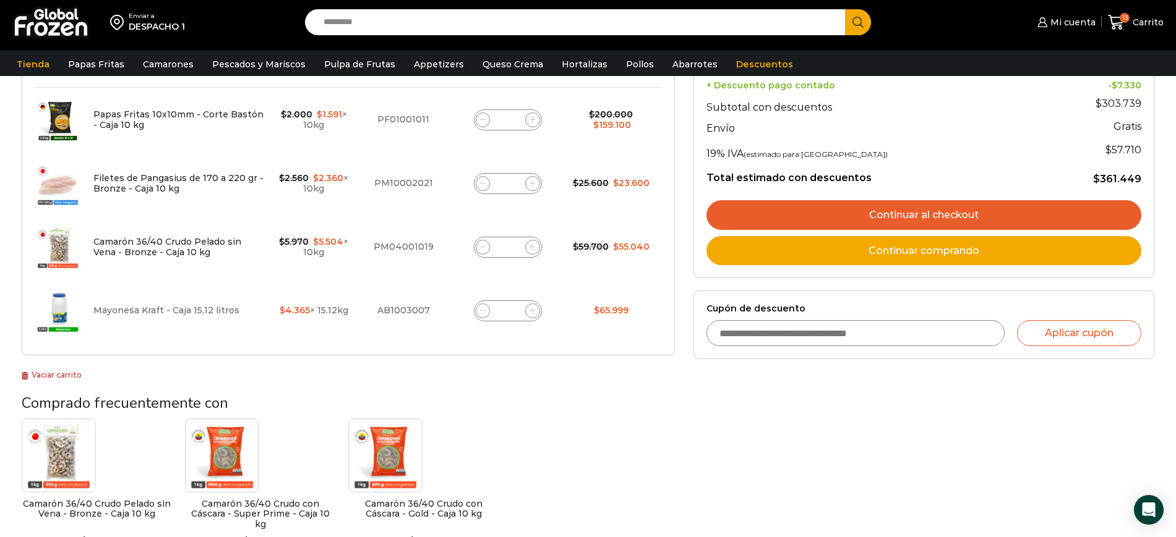
scroll to position [232, 0]
click at [477, 308] on span at bounding box center [483, 310] width 15 height 15
type input "*"
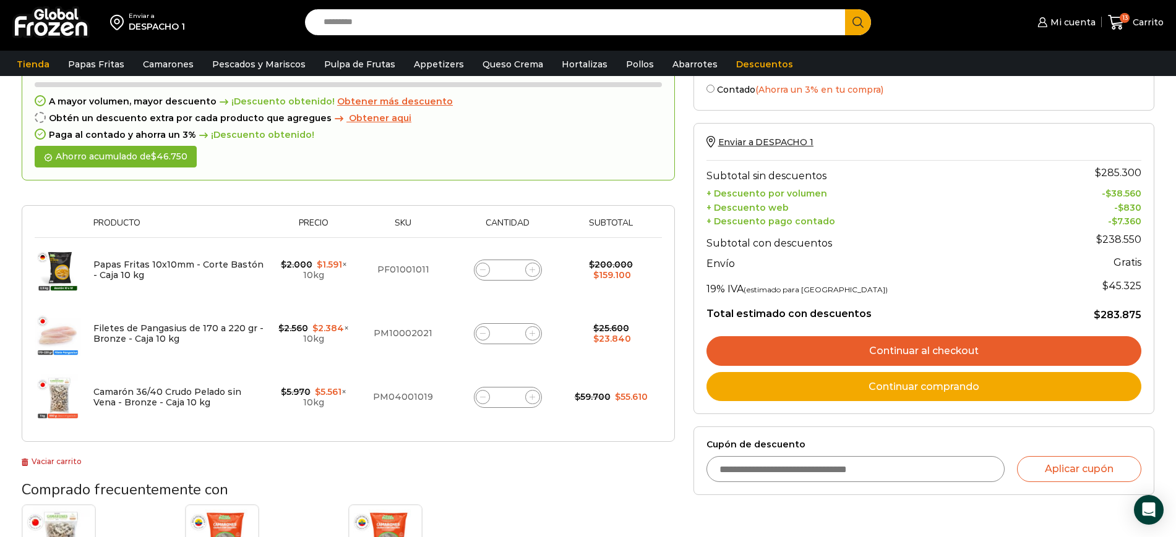
scroll to position [131, 0]
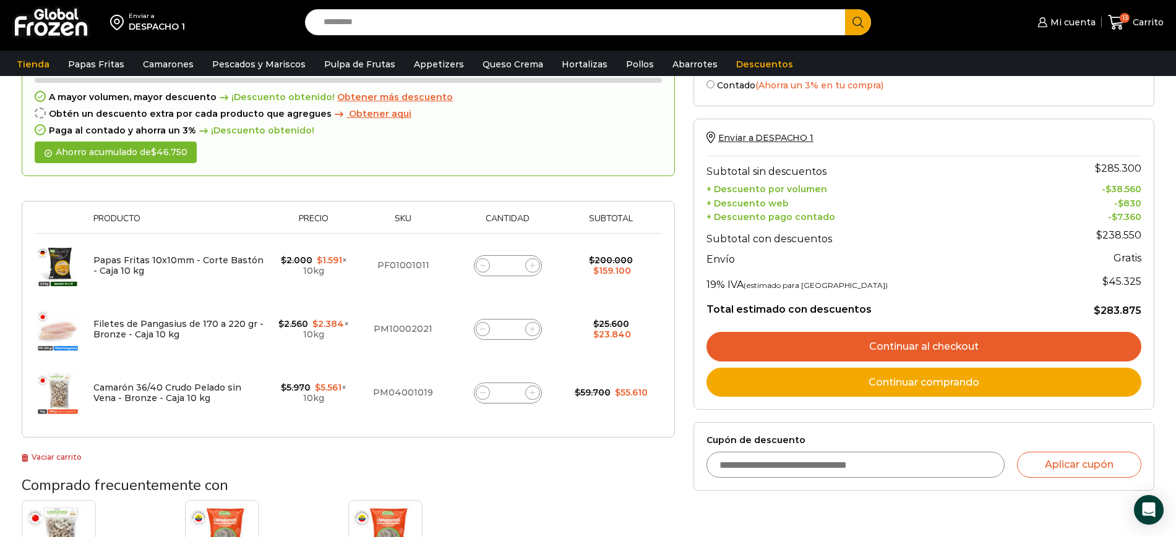
drag, startPoint x: 588, startPoint y: 441, endPoint x: 528, endPoint y: 415, distance: 65.9
click at [588, 441] on div "¡Mientras más compras, más ahorras! A mayor volumen, mayor descuento ¡Descuento…" at bounding box center [348, 255] width 653 height 417
click at [487, 397] on span at bounding box center [483, 393] width 15 height 15
type input "*"
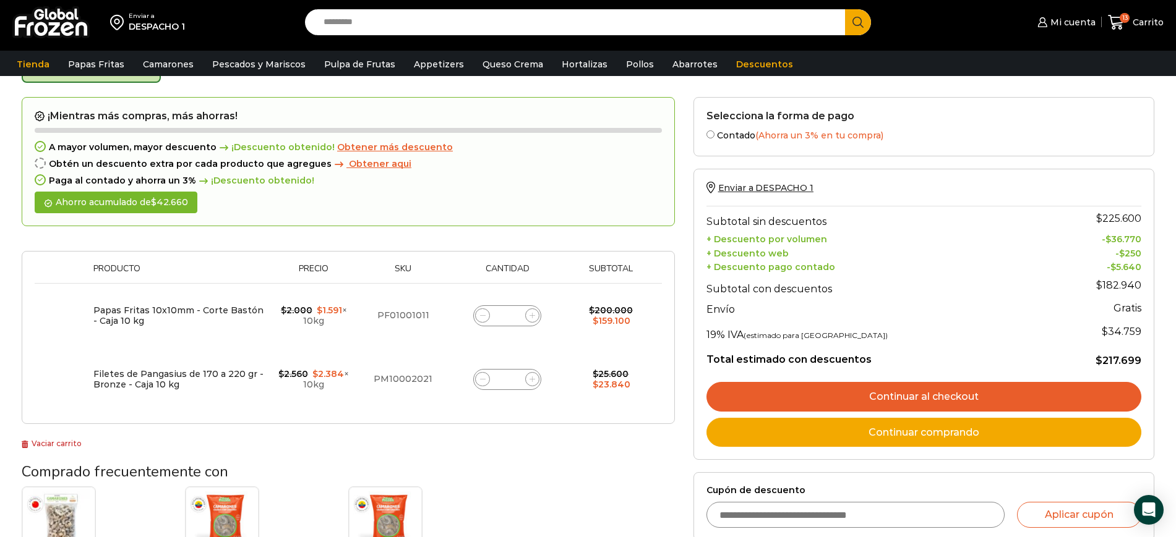
scroll to position [70, 0]
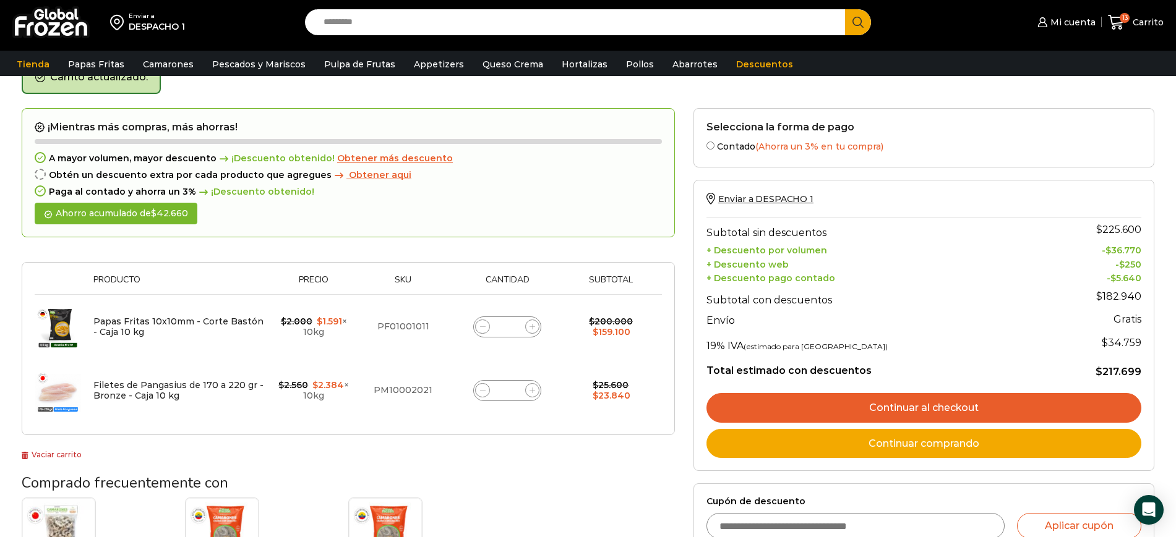
click at [531, 328] on icon at bounding box center [532, 327] width 6 height 6
type input "**"
click at [1155, 442] on div "Selecciona la forma de pago Contado (Ahorra un 3% en tu compra) Seleccionar Env…" at bounding box center [923, 381] width 479 height 547
click at [482, 388] on icon at bounding box center [482, 391] width 6 height 6
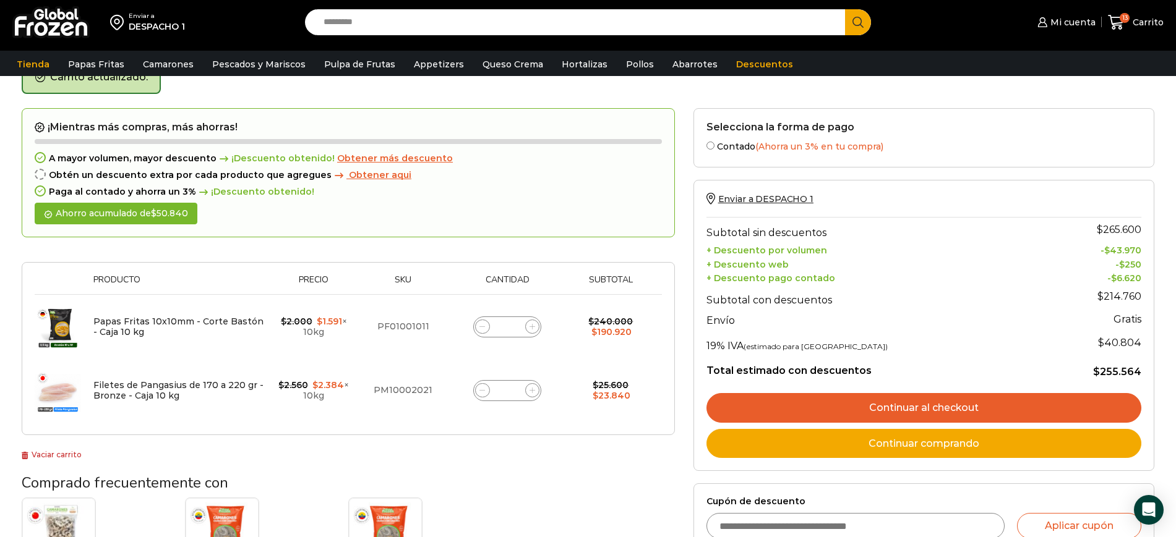
type input "*"
